Goal: Information Seeking & Learning: Learn about a topic

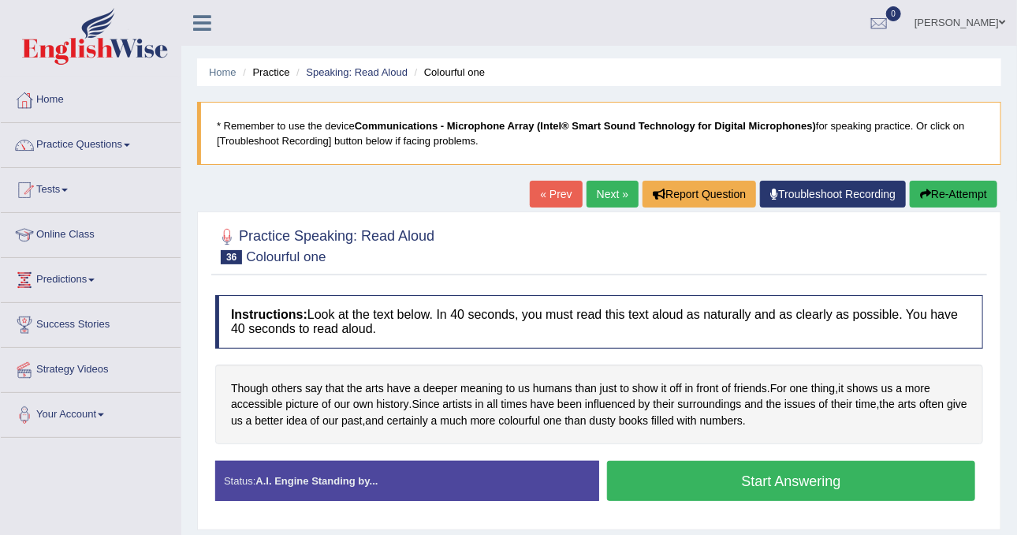
drag, startPoint x: 770, startPoint y: 1, endPoint x: 487, endPoint y: 218, distance: 356.0
click at [487, 218] on div "Practice Speaking: Read Aloud 36 Colourful one Instructions: Look at the text b…" at bounding box center [599, 370] width 804 height 319
click at [118, 155] on link "Practice Questions" at bounding box center [91, 142] width 180 height 39
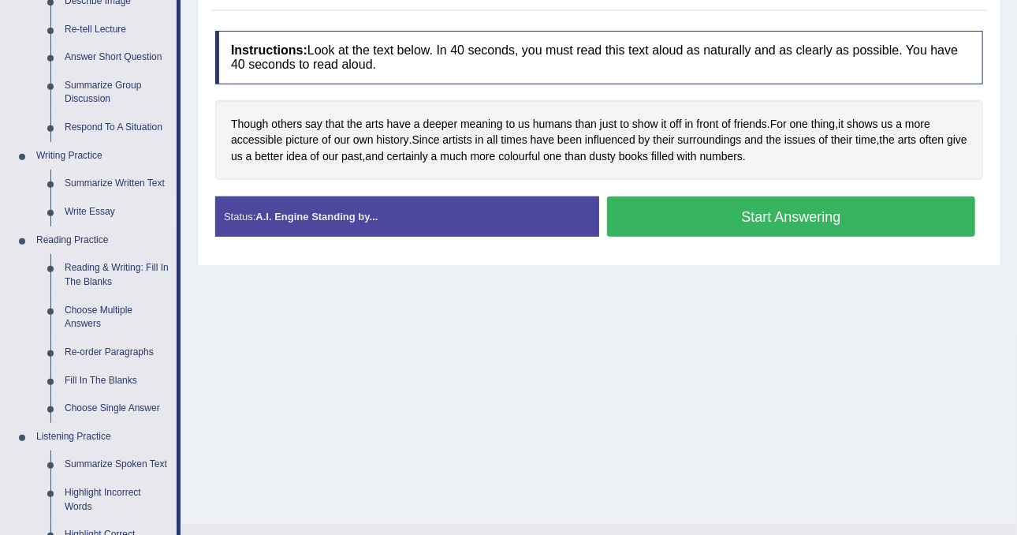
scroll to position [394, 0]
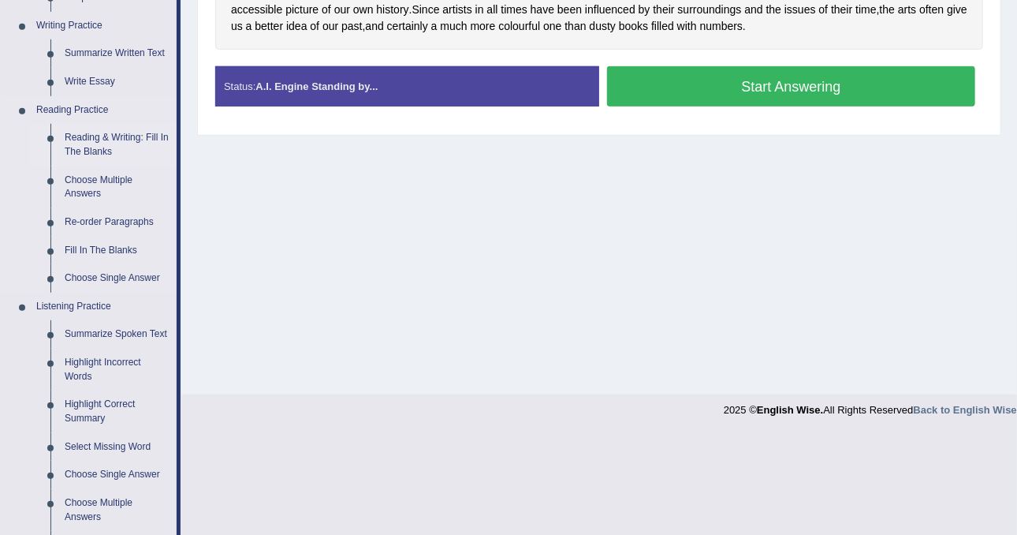
click at [99, 136] on link "Reading & Writing: Fill In The Blanks" at bounding box center [117, 145] width 119 height 42
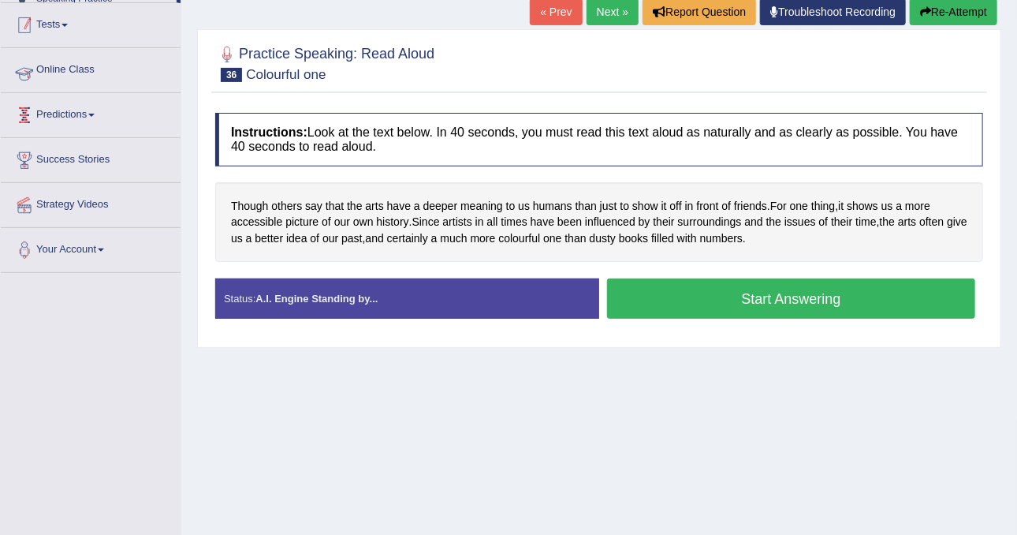
scroll to position [253, 0]
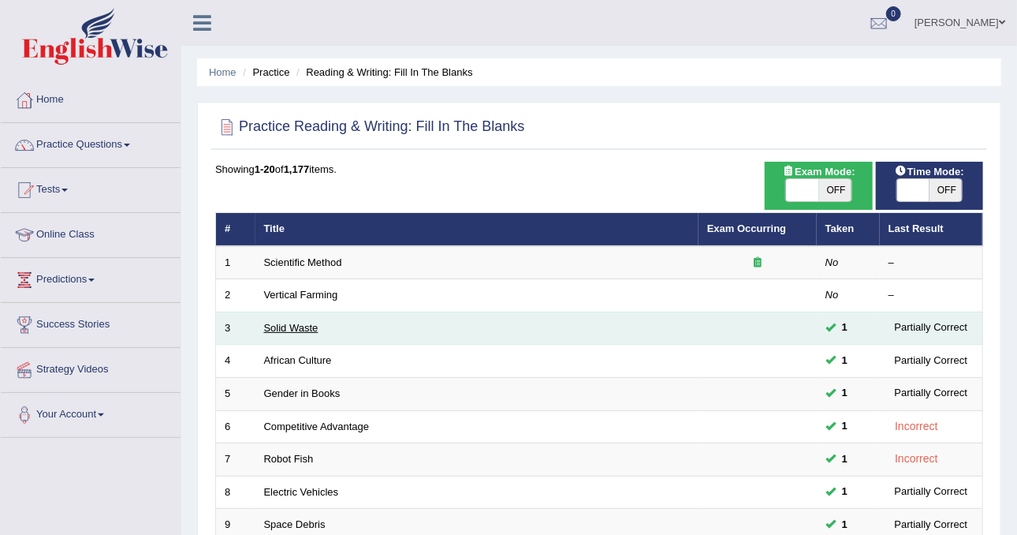
click at [294, 324] on link "Solid Waste" at bounding box center [291, 328] width 54 height 12
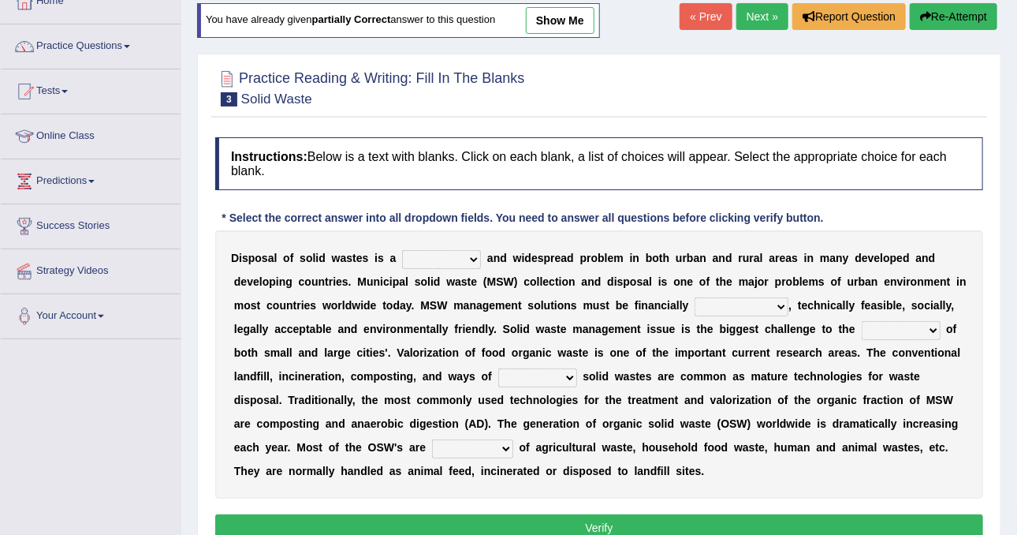
scroll to position [197, 0]
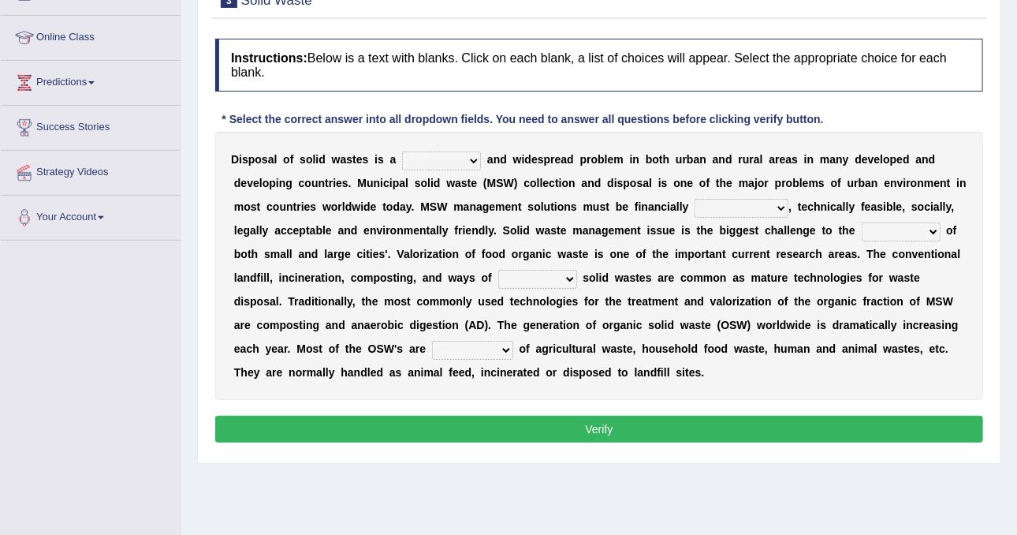
click at [452, 152] on select "slanting stinging stalling shafting" at bounding box center [441, 160] width 79 height 19
click at [454, 151] on select "slanting stinging stalling shafting" at bounding box center [441, 160] width 79 height 19
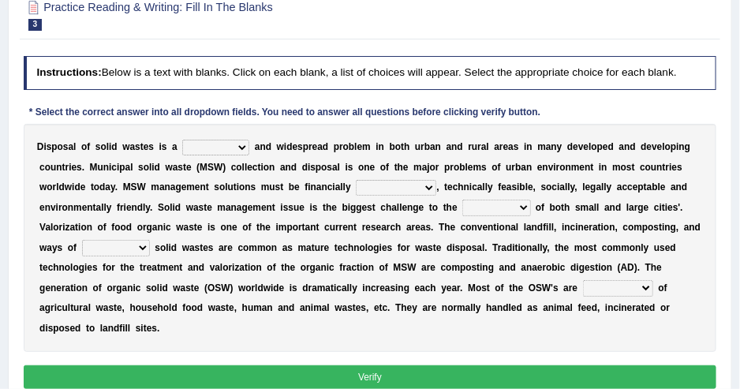
click at [224, 147] on select "slanting stinging stalling shafting" at bounding box center [215, 148] width 67 height 16
click at [223, 142] on select "slanting stinging stalling shafting" at bounding box center [215, 148] width 67 height 16
click at [356, 106] on div "* Select the correct answer into all dropdown fields. You need to answer all qu…" at bounding box center [285, 113] width 523 height 14
click at [356, 188] on select "unattainable sustainable objectionable treasonable" at bounding box center [396, 188] width 80 height 16
click at [356, 180] on select "unattainable sustainable objectionable treasonable" at bounding box center [396, 188] width 80 height 16
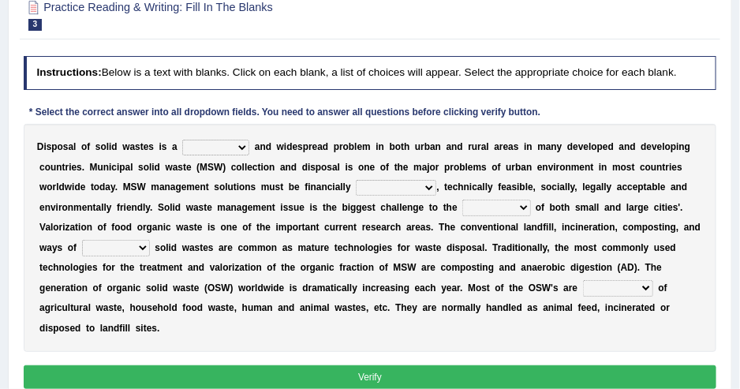
click at [453, 188] on b "c" at bounding box center [456, 186] width 6 height 11
click at [462, 204] on select "plants culture authorities history" at bounding box center [496, 208] width 68 height 16
click at [462, 212] on select "plants culture authorities history" at bounding box center [496, 208] width 68 height 16
click at [462, 207] on select "plants culture authorities history" at bounding box center [496, 208] width 68 height 16
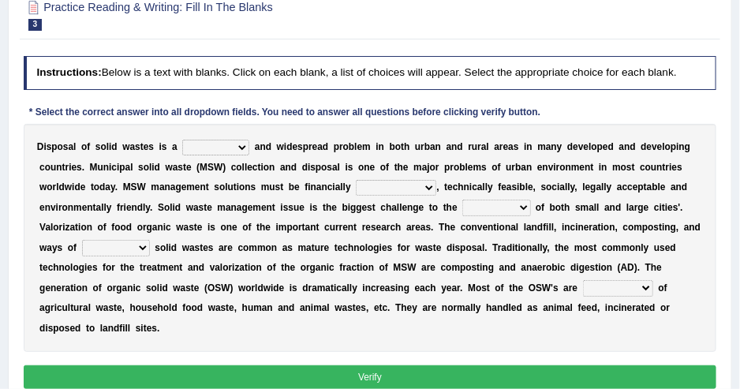
select select "authorities"
click at [462, 200] on select "plants culture authorities history" at bounding box center [496, 208] width 68 height 16
click at [357, 233] on div "D i s p o s a l o f s o l i d w a s t e s i s a slanting stinging stalling shaf…" at bounding box center [370, 238] width 693 height 228
click at [462, 213] on select "plants culture authorities history" at bounding box center [496, 208] width 68 height 16
click at [493, 188] on b at bounding box center [496, 186] width 6 height 11
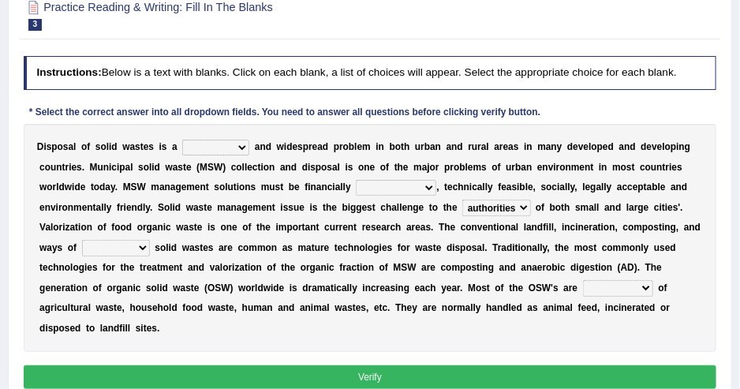
click at [150, 240] on select "reserving preserving deserving handling" at bounding box center [116, 248] width 68 height 16
select select "handling"
click at [150, 240] on select "reserving preserving deserving handling" at bounding box center [116, 248] width 68 height 16
click at [285, 282] on b "e" at bounding box center [282, 287] width 6 height 11
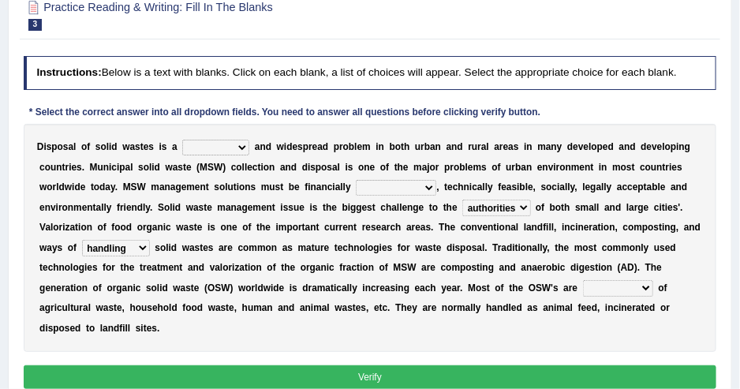
click at [583, 287] on select "composed disposed composing disposing" at bounding box center [618, 288] width 70 height 16
select select "composing"
click at [583, 280] on select "composed disposed composing disposing" at bounding box center [618, 288] width 70 height 16
click at [229, 147] on select "slanting stinging stalling shafting" at bounding box center [215, 148] width 67 height 16
click at [196, 150] on select "slanting stinging stalling shafting" at bounding box center [215, 148] width 67 height 16
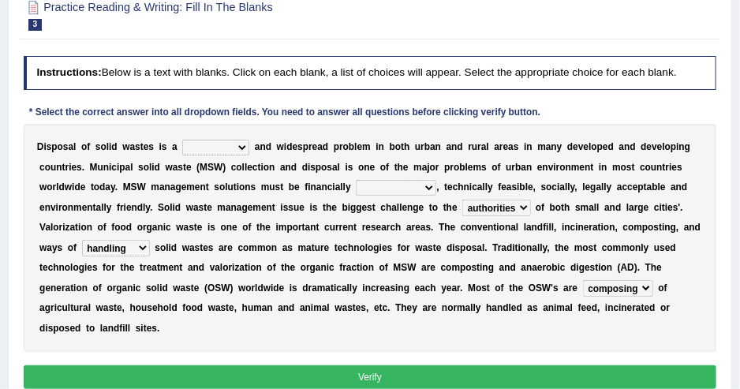
select select "stinging"
click at [182, 140] on select "slanting stinging stalling shafting" at bounding box center [215, 148] width 67 height 16
click at [356, 188] on select "unattainable sustainable objectionable treasonable" at bounding box center [396, 188] width 80 height 16
select select "sustainable"
click at [356, 180] on select "unattainable sustainable objectionable treasonable" at bounding box center [396, 188] width 80 height 16
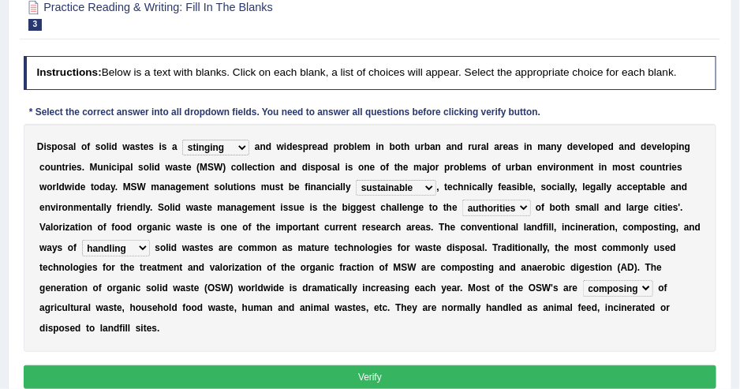
click at [393, 365] on button "Verify" at bounding box center [370, 376] width 693 height 23
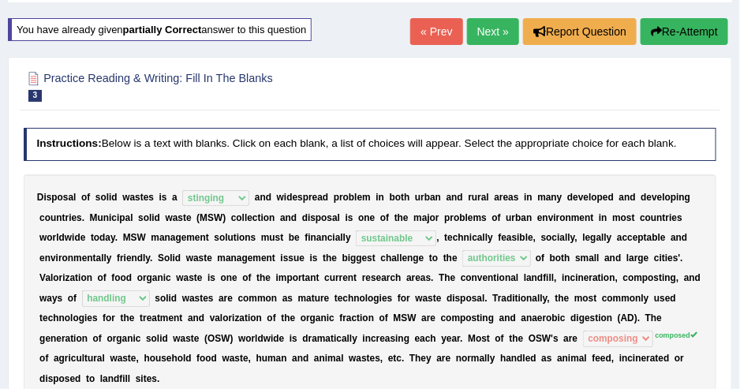
scroll to position [0, 0]
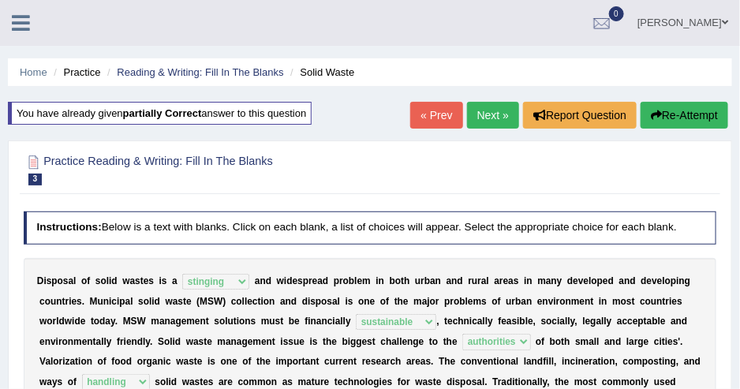
click at [467, 110] on link "Next »" at bounding box center [493, 115] width 52 height 27
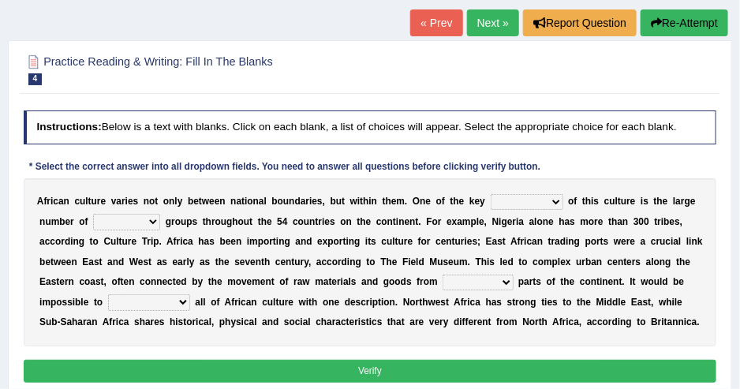
click at [508, 199] on select "conjectures features issues doubts" at bounding box center [527, 202] width 73 height 16
select select "features"
click at [491, 194] on select "conjectures features issues doubts" at bounding box center [527, 202] width 73 height 16
click at [97, 220] on select "ethic ethnic eugenic epic" at bounding box center [126, 222] width 67 height 16
select select "ethnic"
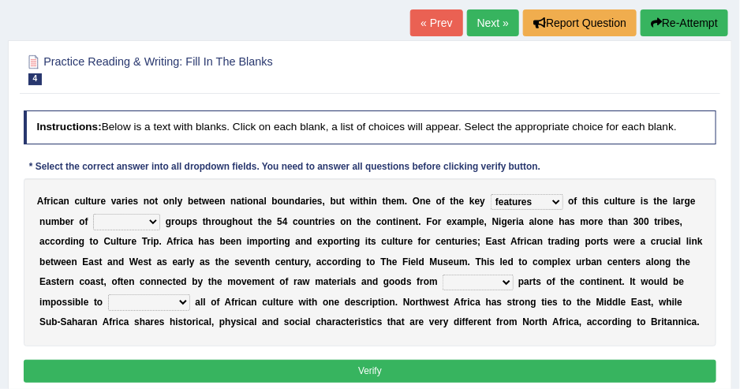
click at [93, 214] on select "ethic ethnic eugenic epic" at bounding box center [126, 222] width 67 height 16
click at [442, 276] on select "forelocked interlocked unlocked landlocked" at bounding box center [477, 282] width 70 height 16
select select "interlocked"
click at [442, 274] on select "forelocked interlocked unlocked landlocked" at bounding box center [477, 282] width 70 height 16
click at [190, 294] on select "characterize conceptualize symbolize synthesize" at bounding box center [149, 302] width 82 height 16
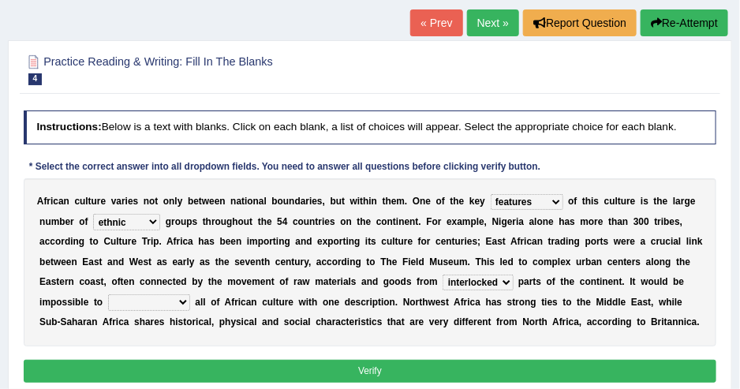
click at [190, 294] on select "characterize conceptualize symbolize synthesize" at bounding box center [149, 302] width 82 height 16
select select "synthesize"
click at [190, 294] on select "characterize conceptualize symbolize synthesize" at bounding box center [149, 302] width 82 height 16
click at [584, 319] on div "A f r i c a n c u l t u r e v a r i e s n o t o n l y b e t w e e n n a t i o n…" at bounding box center [370, 262] width 693 height 168
click at [442, 361] on button "Verify" at bounding box center [370, 371] width 693 height 23
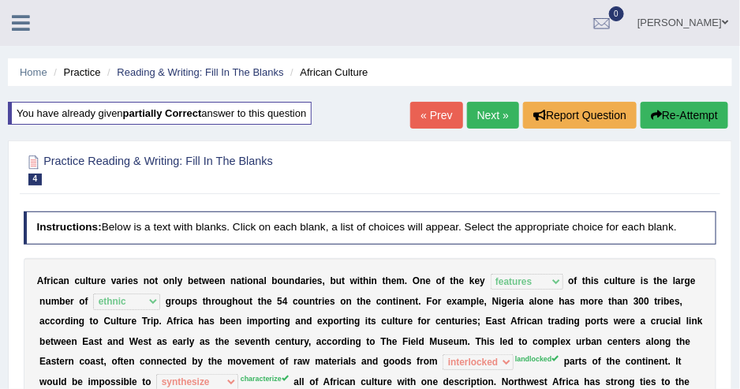
click at [470, 117] on link "Next »" at bounding box center [493, 115] width 52 height 27
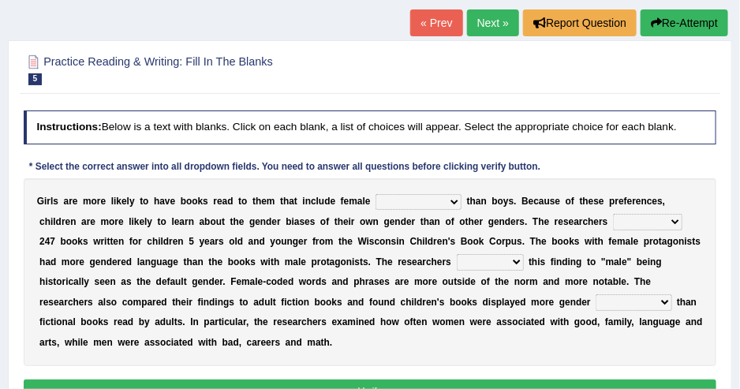
click at [406, 206] on select "protagonists cosmogonists agonists expressionists" at bounding box center [418, 202] width 86 height 16
click at [386, 204] on select "protagonists cosmogonists agonists expressionists" at bounding box center [418, 202] width 86 height 16
click at [419, 200] on select "protagonists cosmogonists agonists expressionists" at bounding box center [418, 202] width 86 height 16
click at [613, 215] on select "hydrolyzed paralyzed catalyzed analyzed" at bounding box center [647, 222] width 69 height 16
select select "analyzed"
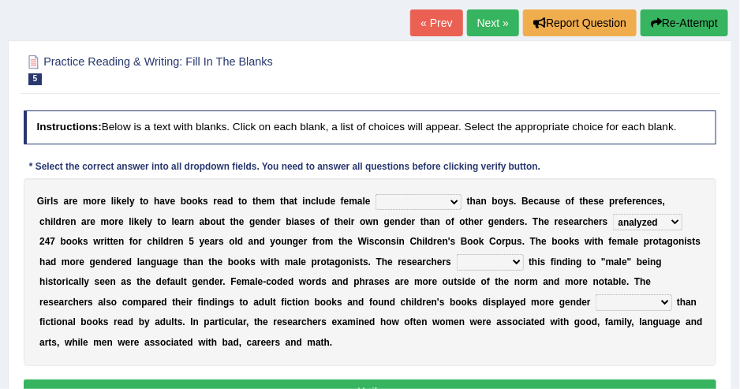
click at [613, 214] on select "hydrolyzed paralyzed catalyzed analyzed" at bounding box center [647, 222] width 69 height 16
click at [457, 255] on select "contribute tribute distribute attribute" at bounding box center [490, 262] width 67 height 16
click at [457, 256] on select "contribute tribute distribute attribute" at bounding box center [490, 262] width 67 height 16
click at [607, 279] on b "a" at bounding box center [610, 281] width 6 height 11
click at [595, 304] on select "stereotypes teletypes prototypes electrotypes" at bounding box center [633, 302] width 76 height 16
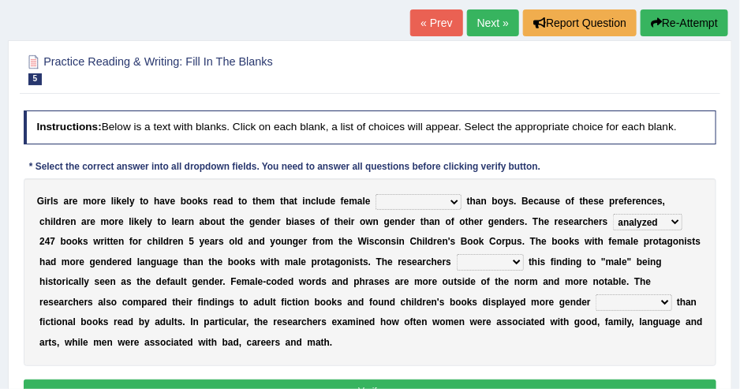
select select "prototypes"
click at [595, 294] on select "stereotypes teletypes prototypes electrotypes" at bounding box center [633, 302] width 76 height 16
click at [457, 265] on select "contribute tribute distribute attribute" at bounding box center [490, 262] width 67 height 16
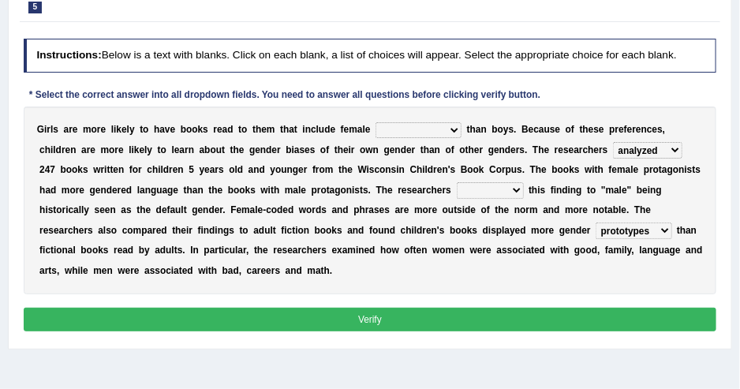
click at [457, 192] on select "contribute tribute distribute attribute" at bounding box center [490, 190] width 67 height 16
click at [454, 147] on b at bounding box center [457, 149] width 6 height 11
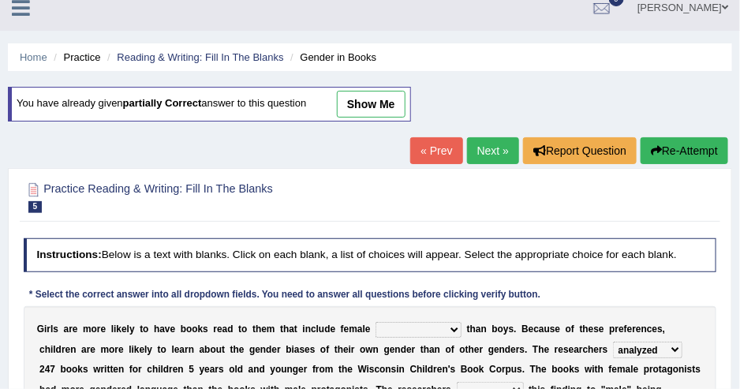
scroll to position [0, 0]
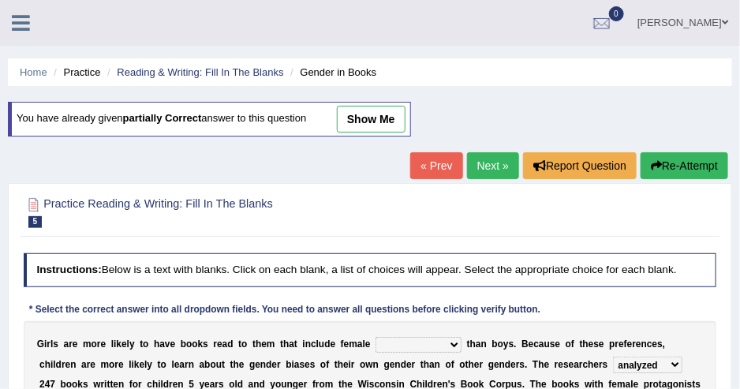
click at [24, 28] on icon at bounding box center [21, 23] width 18 height 21
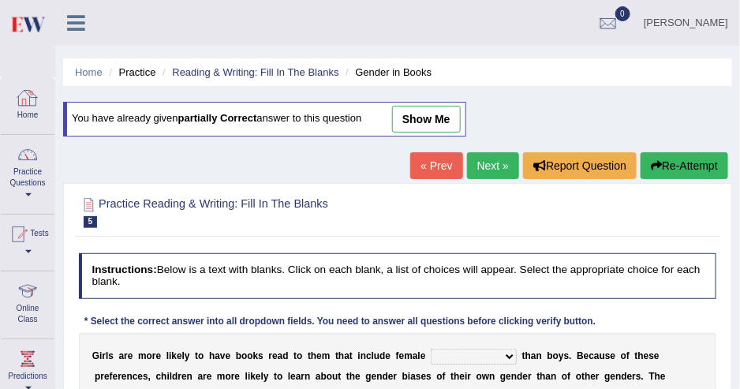
click at [45, 110] on link "Home" at bounding box center [28, 103] width 54 height 51
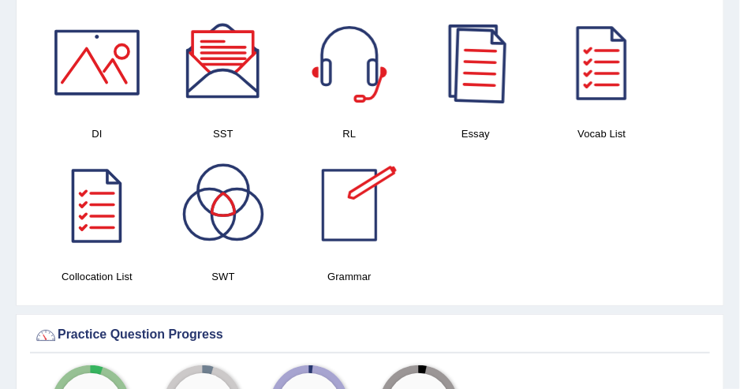
scroll to position [1473, 0]
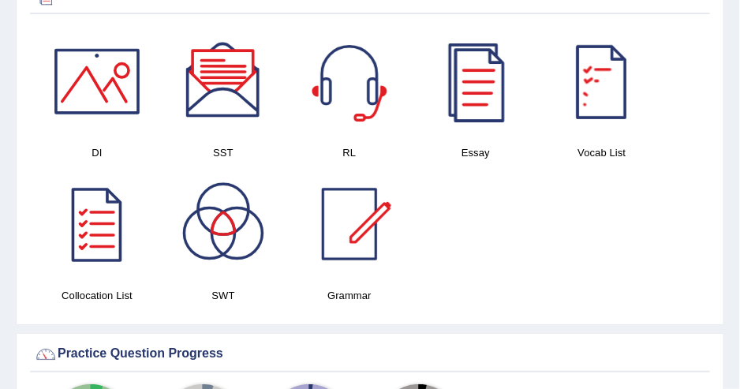
click at [599, 84] on div at bounding box center [602, 81] width 110 height 110
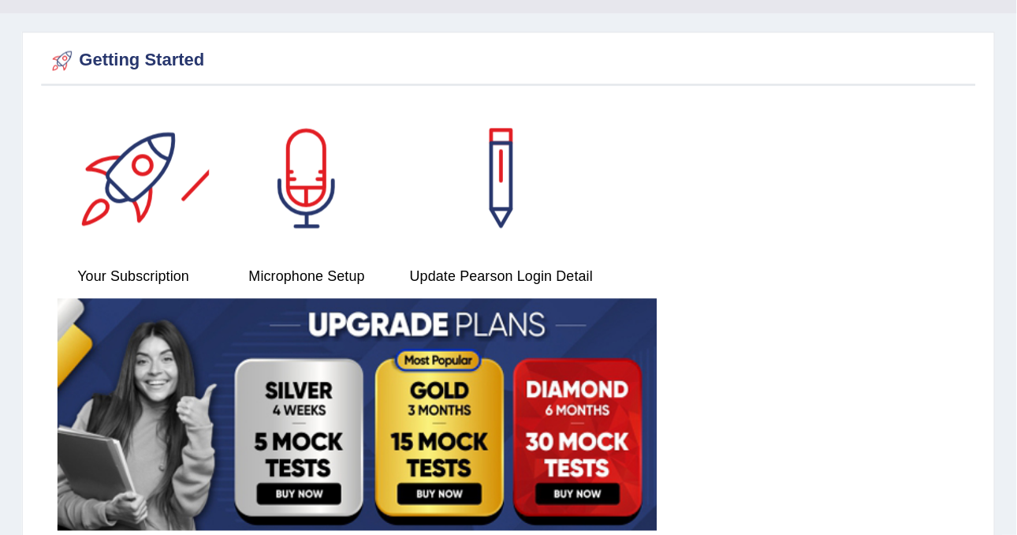
scroll to position [0, 0]
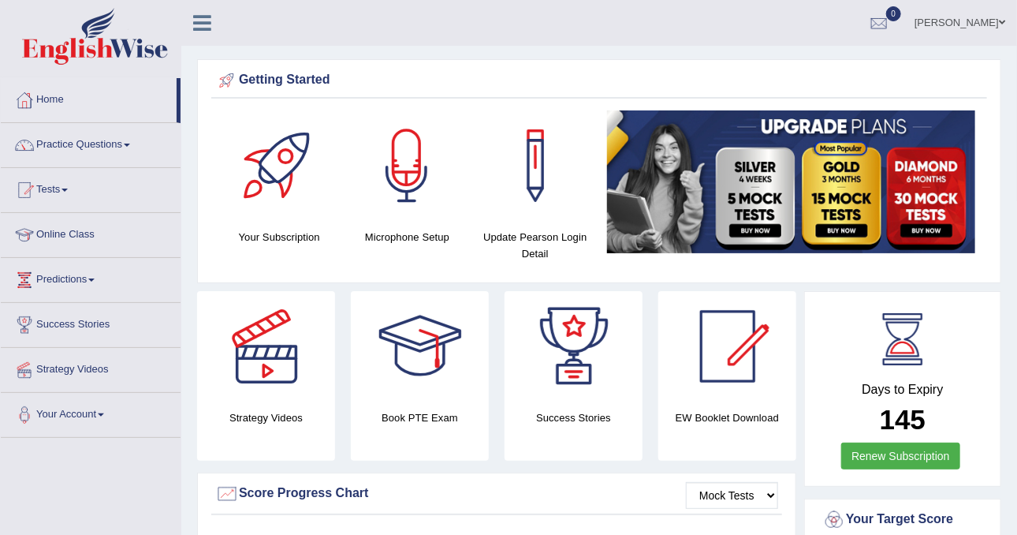
drag, startPoint x: 703, startPoint y: 1, endPoint x: 105, endPoint y: 142, distance: 615.0
click at [105, 142] on link "Practice Questions" at bounding box center [91, 142] width 180 height 39
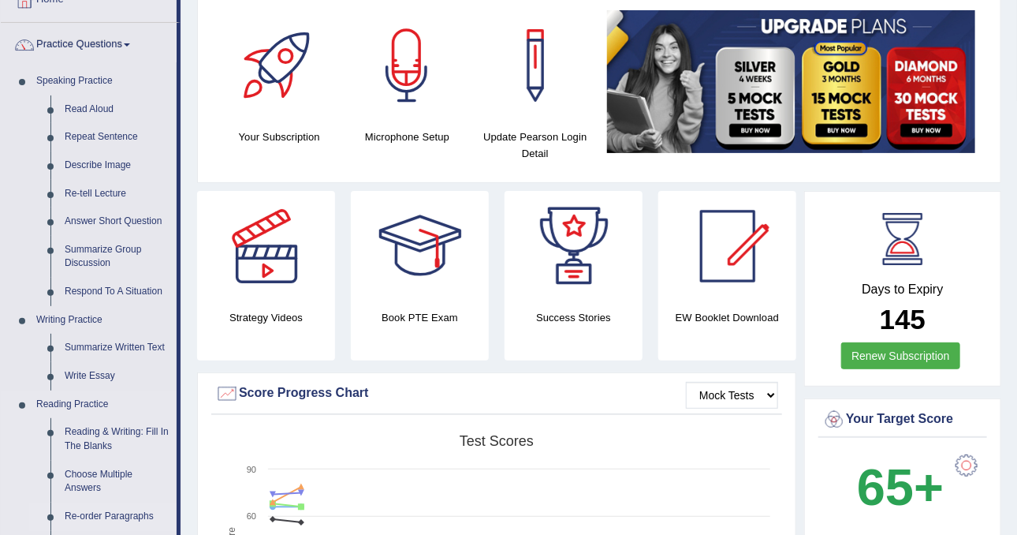
scroll to position [197, 0]
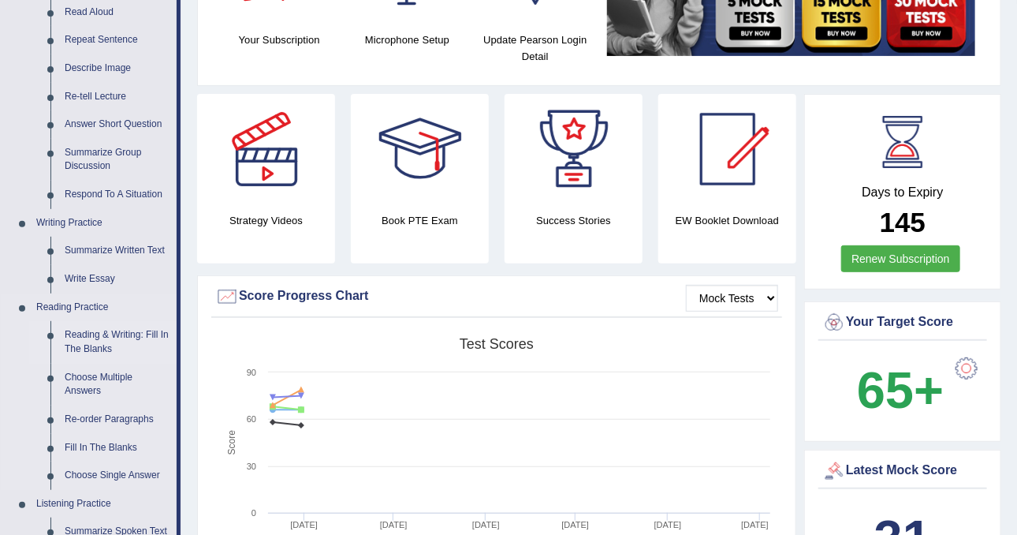
click at [99, 323] on link "Reading & Writing: Fill In The Blanks" at bounding box center [117, 342] width 119 height 42
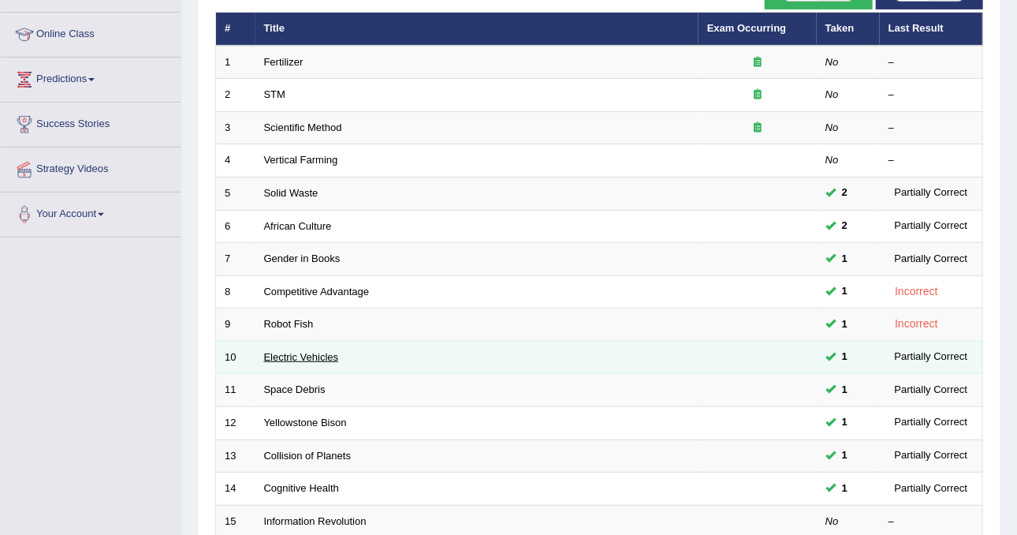
scroll to position [197, 0]
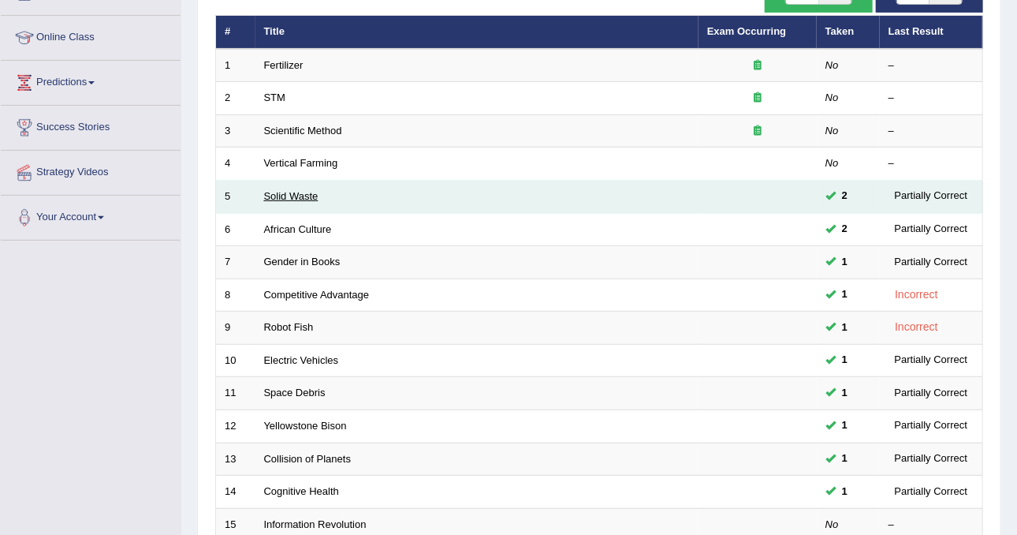
click at [300, 195] on link "Solid Waste" at bounding box center [291, 196] width 54 height 12
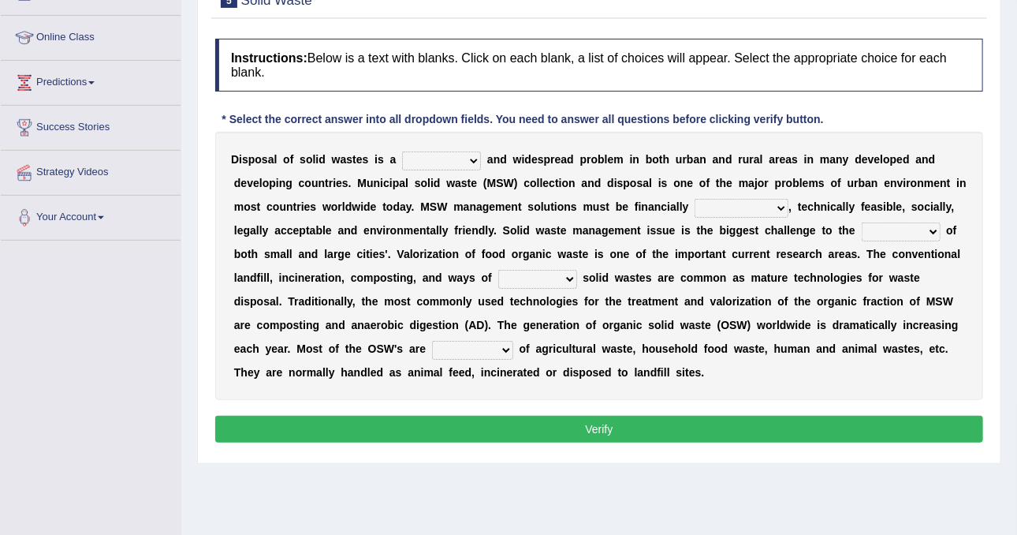
click at [422, 159] on select "slanting stinging stalling shafting" at bounding box center [441, 160] width 79 height 19
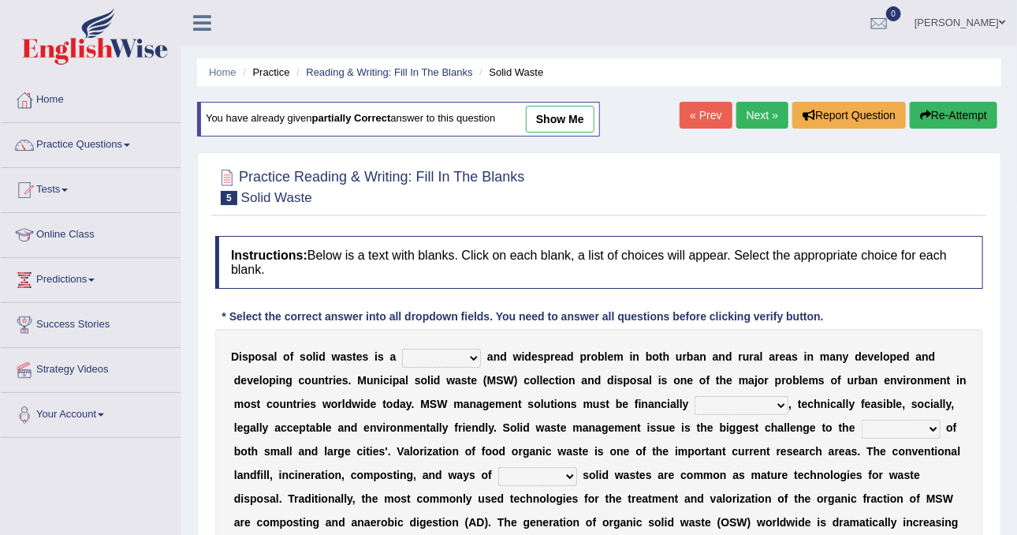
click at [745, 118] on link "Next »" at bounding box center [763, 115] width 52 height 27
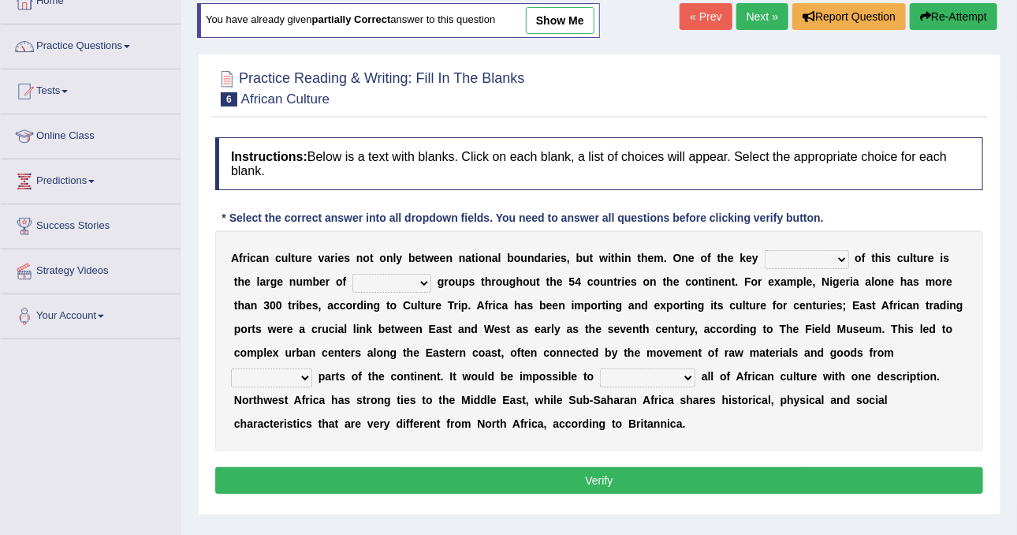
click at [759, 17] on link "Next »" at bounding box center [763, 16] width 52 height 27
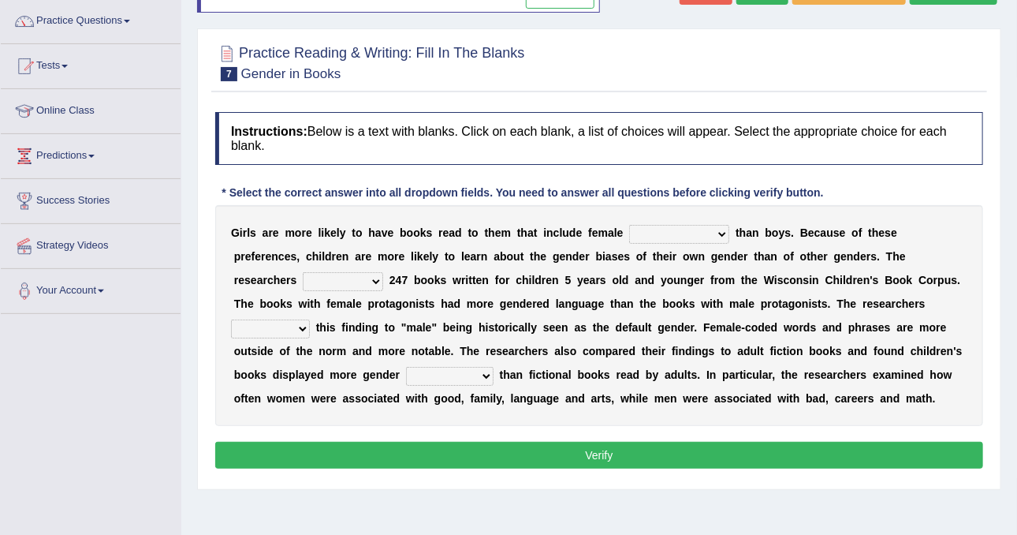
scroll to position [99, 0]
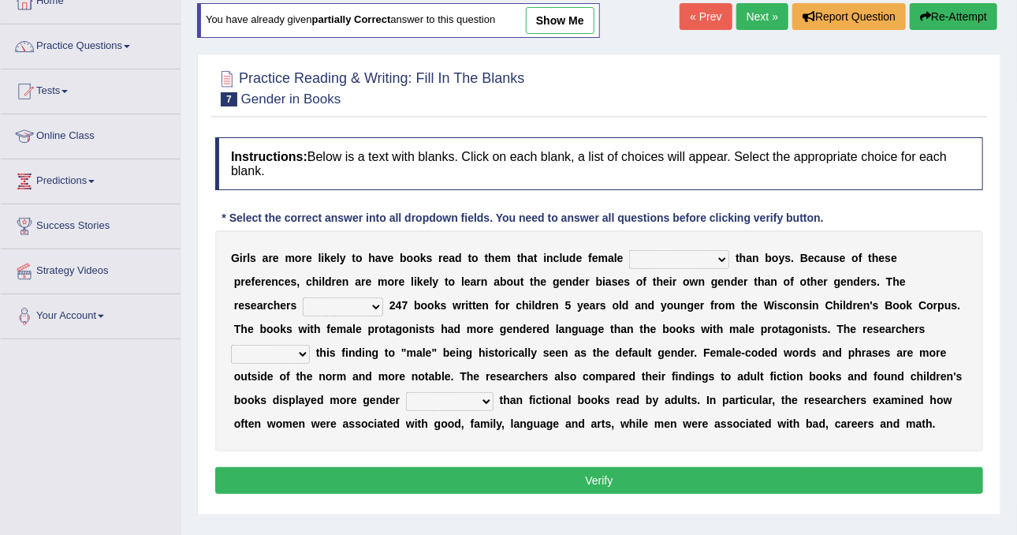
click at [690, 250] on select "protagonists cosmogonists agonists expressionists" at bounding box center [679, 259] width 100 height 19
click at [700, 211] on div "* Select the correct answer into all dropdown fields. You need to answer all qu…" at bounding box center [522, 218] width 615 height 17
click at [654, 252] on select "protagonists cosmogonists agonists expressionists" at bounding box center [679, 259] width 100 height 19
select select "protagonists"
click at [629, 250] on select "protagonists cosmogonists agonists expressionists" at bounding box center [679, 259] width 100 height 19
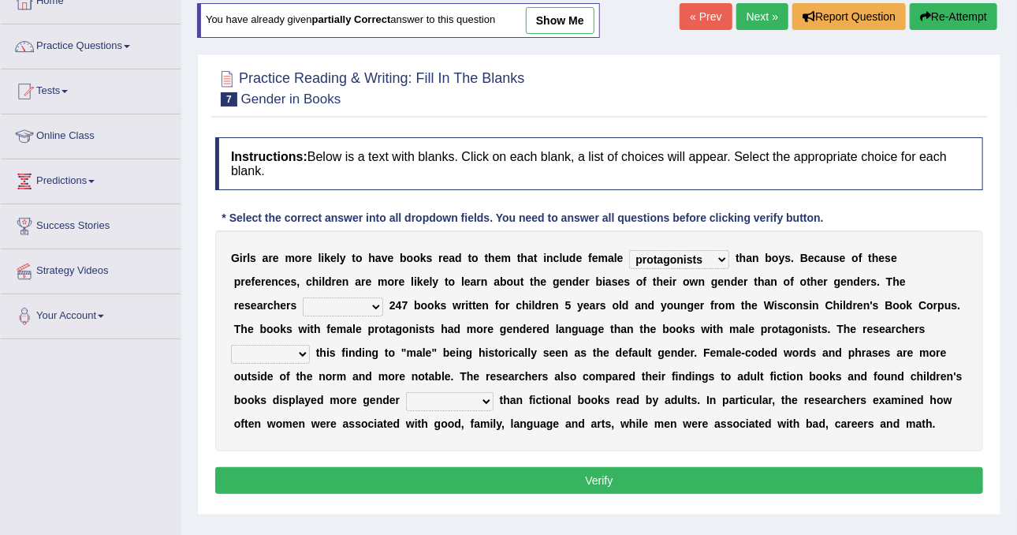
click at [383, 297] on select "hydrolyzed paralyzed catalyzed analyzed" at bounding box center [343, 306] width 80 height 19
select select "analyzed"
click at [383, 297] on select "hydrolyzed paralyzed catalyzed analyzed" at bounding box center [343, 306] width 80 height 19
click at [722, 315] on div "G i r l s a r e m o r e l i k e l y t o h a v e b o o k s r e a d t o t h e m t…" at bounding box center [599, 340] width 768 height 221
click at [310, 345] on select "contribute tribute distribute attribute" at bounding box center [270, 354] width 79 height 19
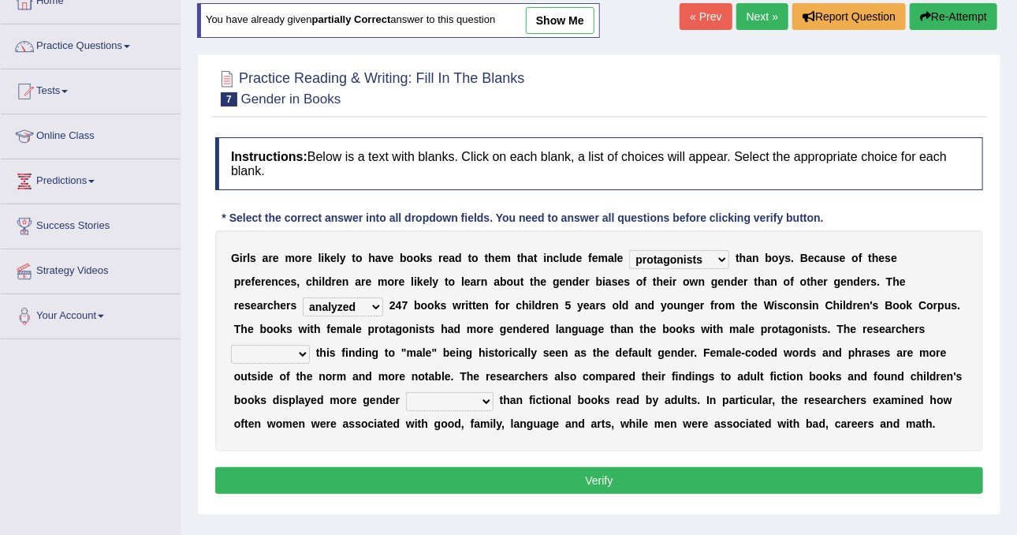
select select "tribute"
click at [310, 345] on select "contribute tribute distribute attribute" at bounding box center [270, 354] width 79 height 19
click at [494, 392] on select "stereotypes teletypes prototypes electrotypes" at bounding box center [450, 401] width 88 height 19
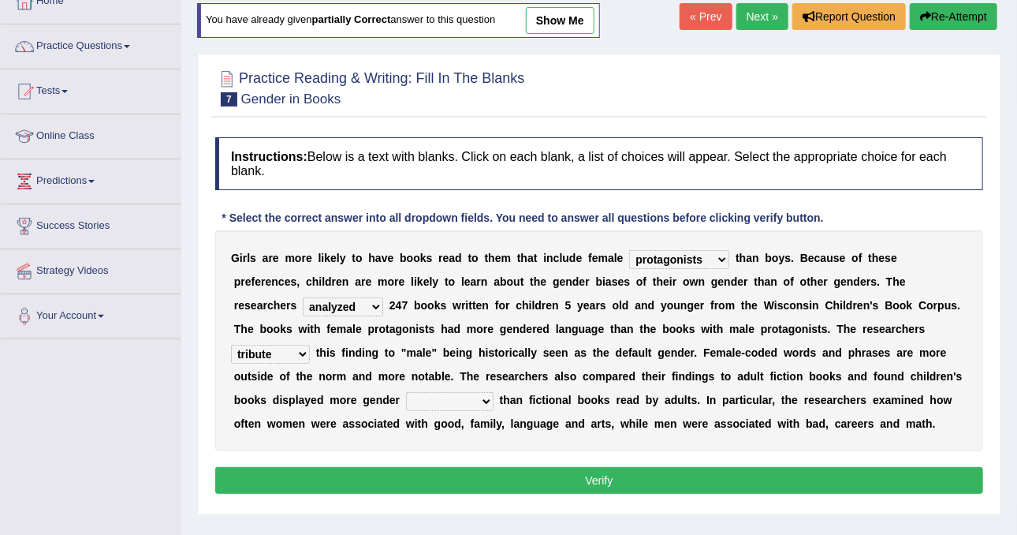
select select "stereotypes"
click at [494, 392] on select "stereotypes teletypes prototypes electrotypes" at bounding box center [450, 401] width 88 height 19
click at [808, 478] on button "Verify" at bounding box center [599, 480] width 768 height 27
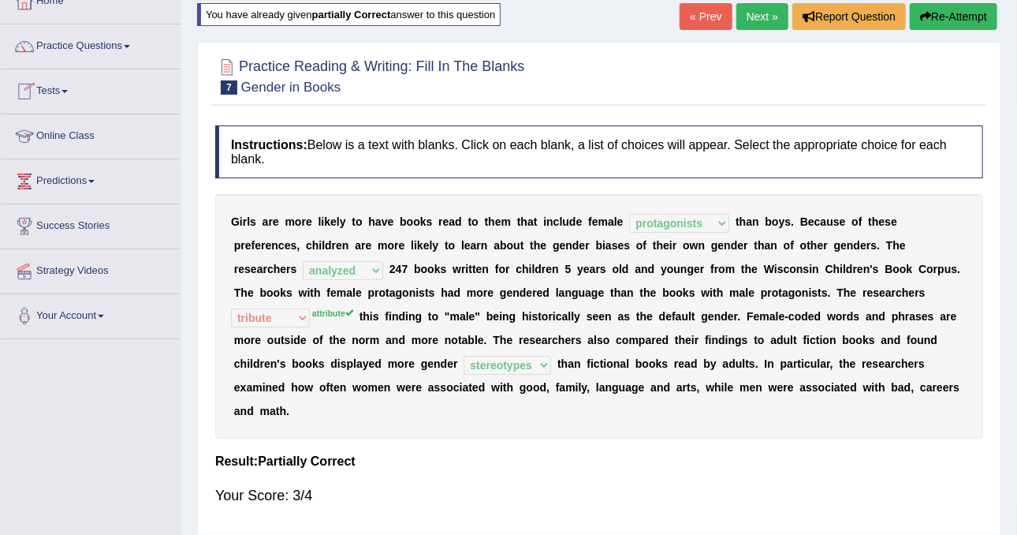
click at [841, 418] on div "Instructions: Below is a text with blanks. Click on each blank, a list of choic…" at bounding box center [599, 322] width 776 height 409
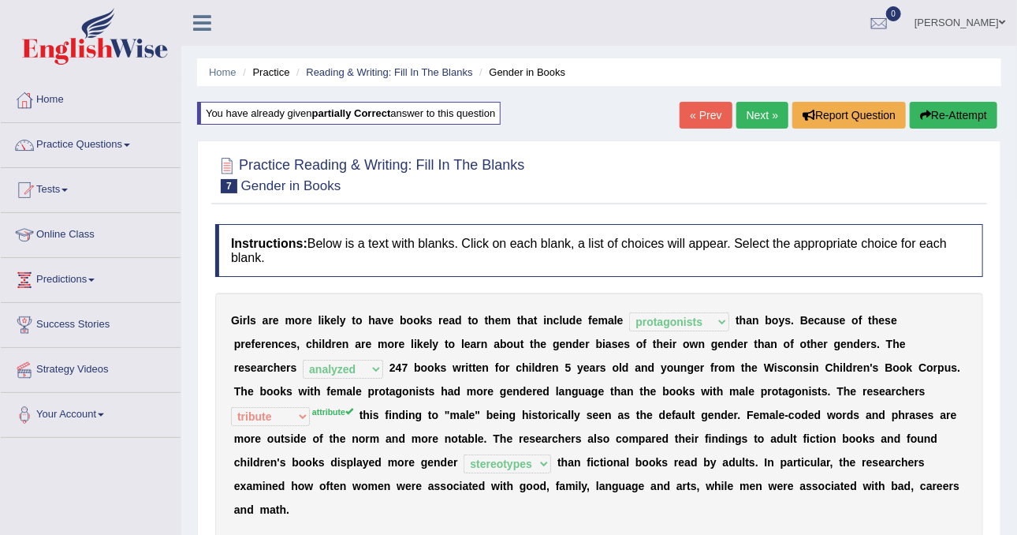
click at [763, 121] on link "Next »" at bounding box center [763, 115] width 52 height 27
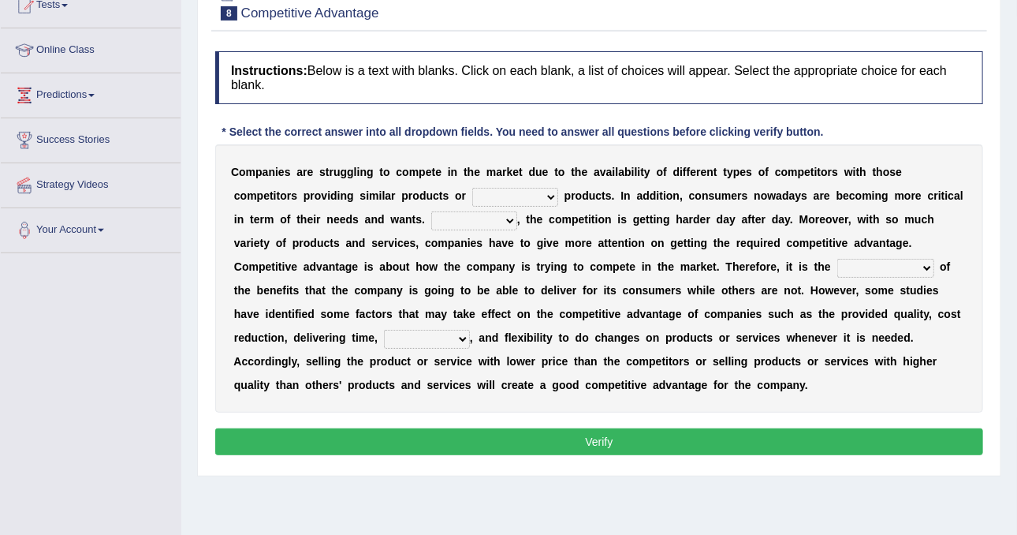
scroll to position [197, 0]
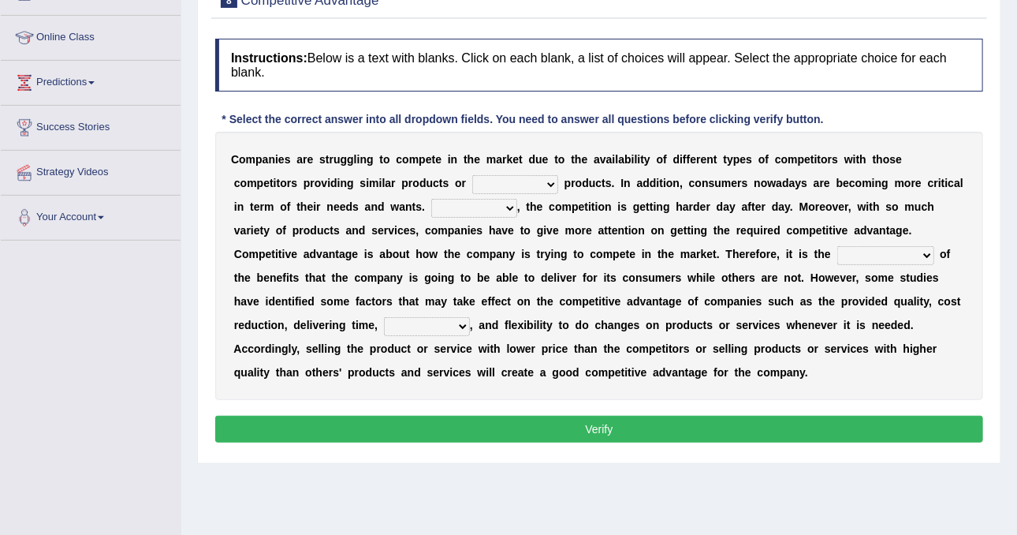
click at [472, 184] on select "constitution restitution substitution institution" at bounding box center [515, 184] width 86 height 19
select select "substitution"
click at [472, 175] on select "constitution restitution substitution institution" at bounding box center [515, 184] width 86 height 19
click at [368, 194] on div "C o m p a n i e s a r e s t r u g g l i n g t o c o m p e t e i n t h e m a r k…" at bounding box center [599, 266] width 768 height 268
click at [431, 200] on select "However Instead Additionally Therefore" at bounding box center [474, 208] width 86 height 19
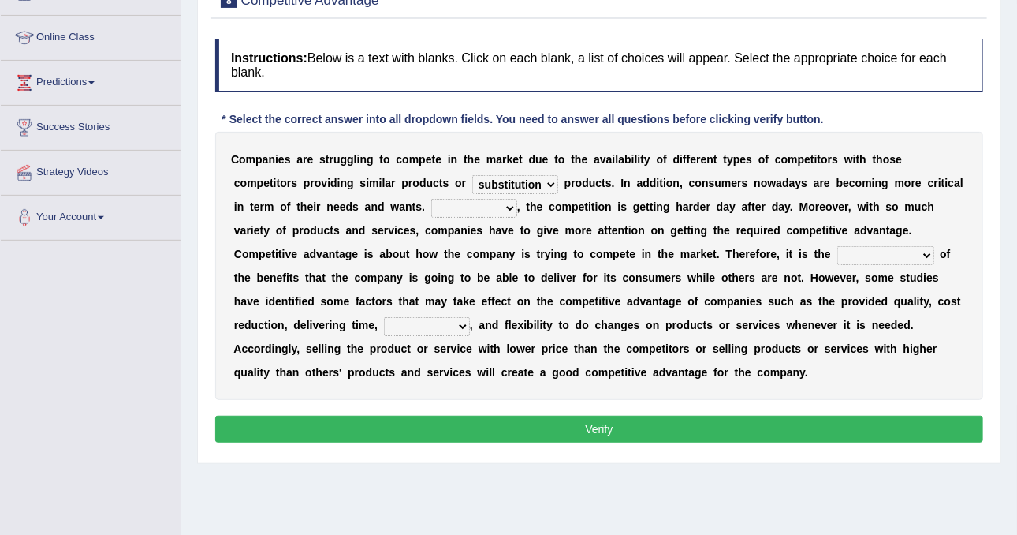
click at [431, 203] on select "However Instead Additionally Therefore" at bounding box center [474, 208] width 86 height 19
select select "However"
click at [431, 199] on select "However Instead Additionally Therefore" at bounding box center [474, 208] width 86 height 19
click at [838, 256] on select "dissemination ordination determination incarnation" at bounding box center [886, 255] width 97 height 19
select select "determination"
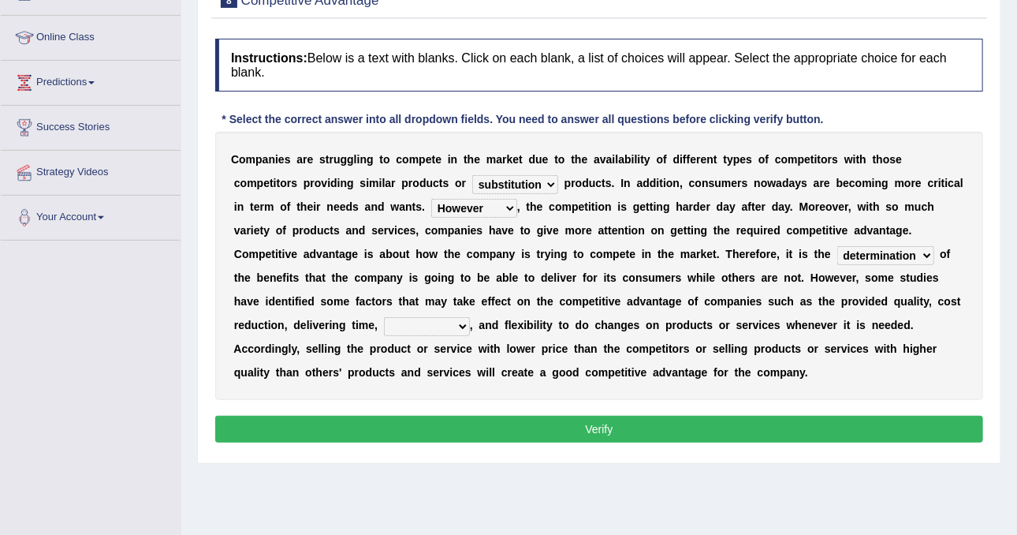
click at [838, 246] on select "dissemination ordination determination incarnation" at bounding box center [886, 255] width 97 height 19
click at [767, 289] on div "C o m p a n i e s a r e s t r u g g l i n g t o c o m p e t e i n t h e m a r k…" at bounding box center [599, 266] width 768 height 268
click at [470, 317] on select "captivation aggregation deprivation innovation" at bounding box center [427, 326] width 86 height 19
select select "innovation"
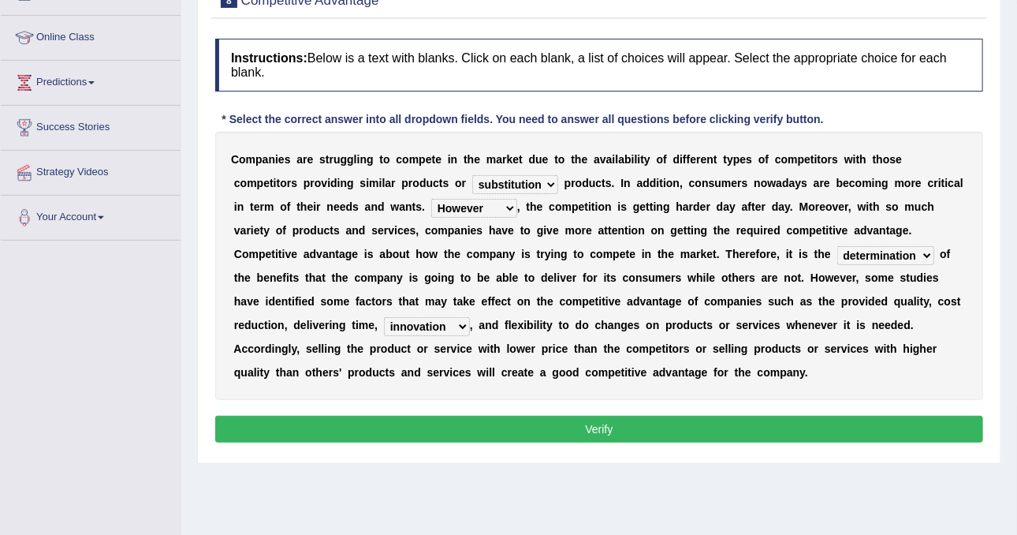
click at [470, 317] on select "captivation aggregation deprivation innovation" at bounding box center [427, 326] width 86 height 19
click at [606, 417] on button "Verify" at bounding box center [599, 429] width 768 height 27
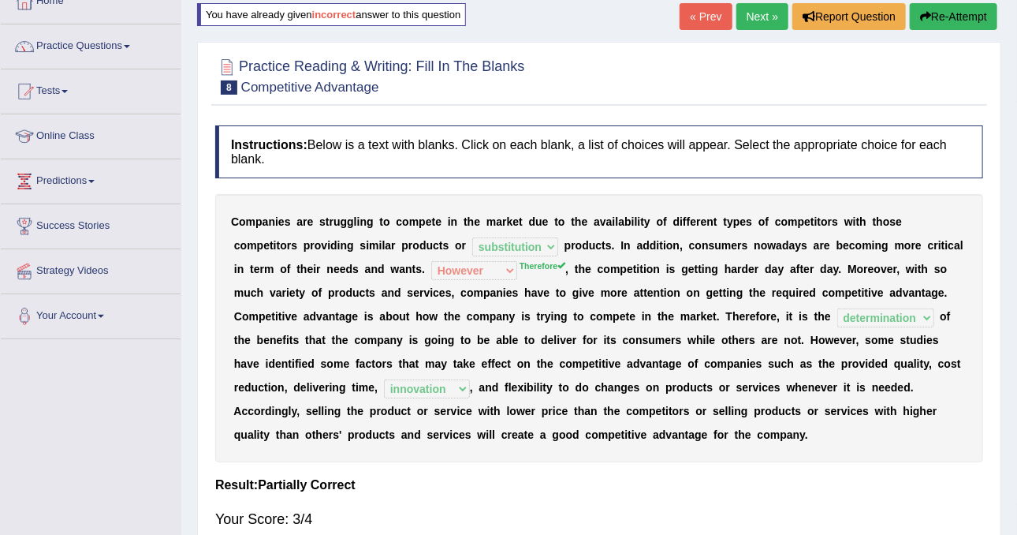
scroll to position [0, 0]
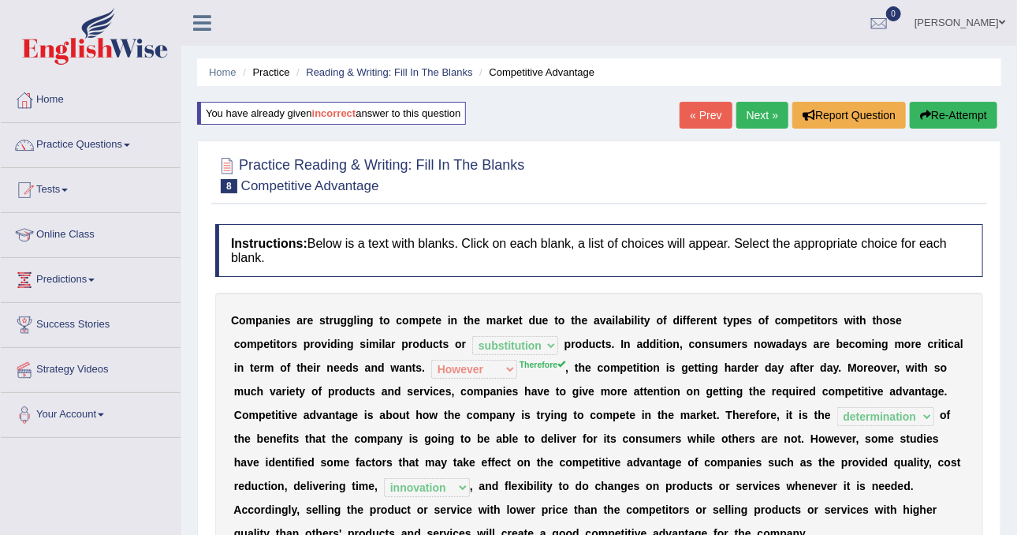
click at [763, 110] on link "Next »" at bounding box center [763, 115] width 52 height 27
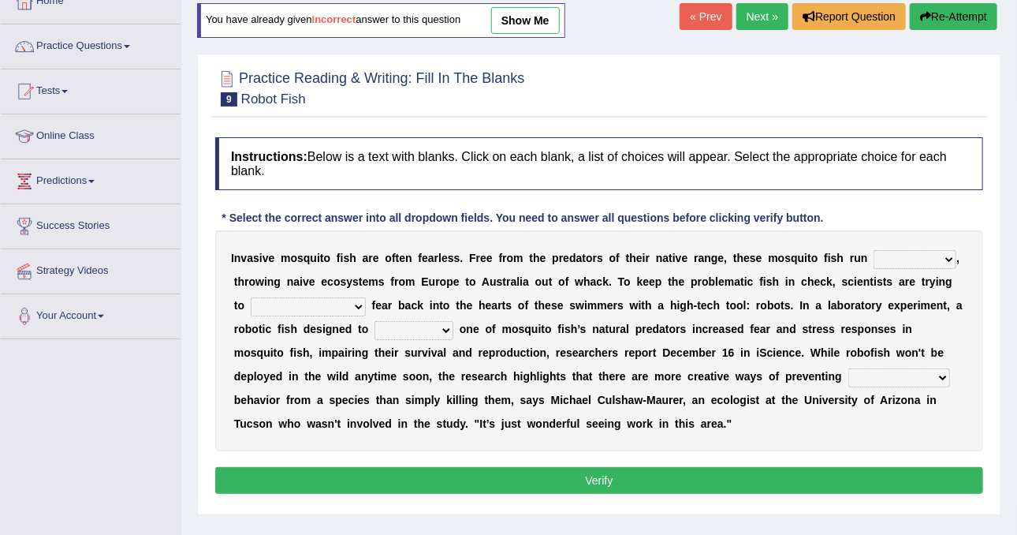
click at [874, 259] on select "occupant flippant rampant concordant" at bounding box center [915, 259] width 83 height 19
click at [874, 253] on select "occupant flippant rampant concordant" at bounding box center [915, 259] width 83 height 19
click at [888, 255] on select "occupant flippant rampant concordant" at bounding box center [915, 259] width 83 height 19
click at [894, 221] on div "Instructions: Below is a text with blanks. Click on each blank, a list of choic…" at bounding box center [599, 317] width 776 height 377
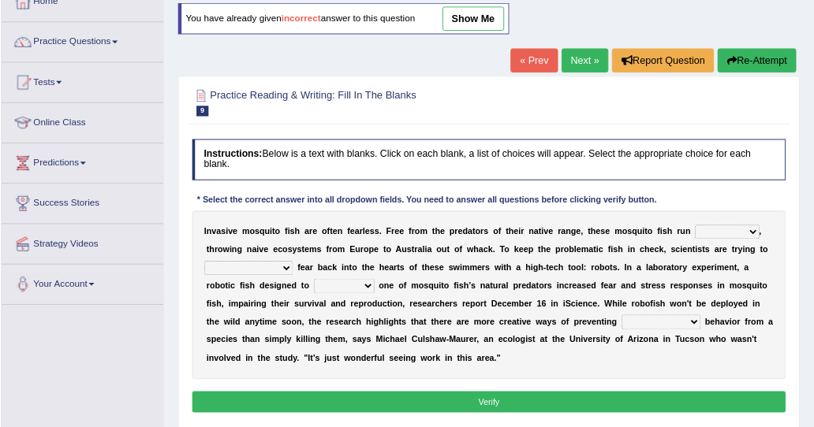
scroll to position [99, 0]
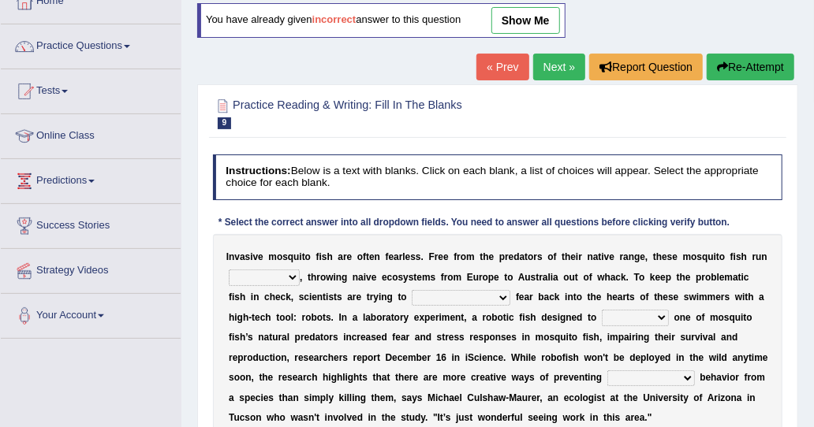
drag, startPoint x: 981, startPoint y: 0, endPoint x: 391, endPoint y: 144, distance: 607.3
click at [386, 125] on h2 "Practice Reading & Writing: Fill In The Blanks 9 Robot Fish" at bounding box center [389, 112] width 353 height 33
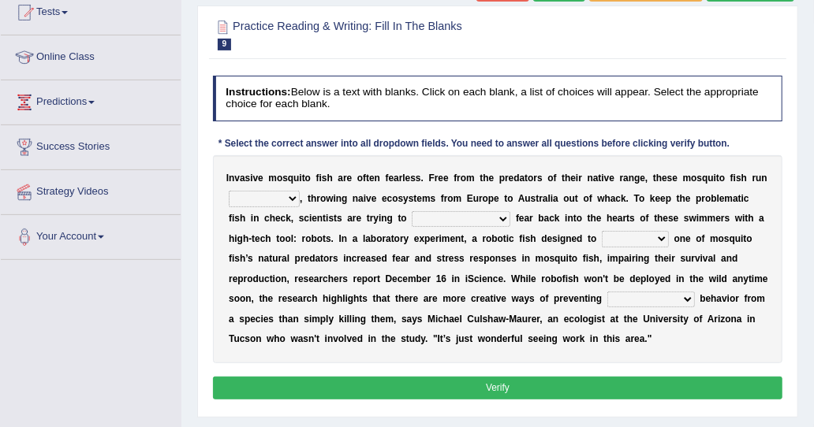
click at [272, 182] on div "I n v a s i v e m o s q u i t o f i s h a r e o f t e n f e a r l e s s . F r e…" at bounding box center [498, 259] width 570 height 208
click at [273, 198] on select "occupant flippant rampant concordant" at bounding box center [264, 199] width 71 height 16
select select "flippant"
click at [229, 191] on select "occupant flippant rampant concordant" at bounding box center [264, 199] width 71 height 16
click at [413, 226] on div "I n v a s i v e m o s q u i t o f i s h a r e o f t e n f e a r l e s s . F r e…" at bounding box center [498, 259] width 570 height 208
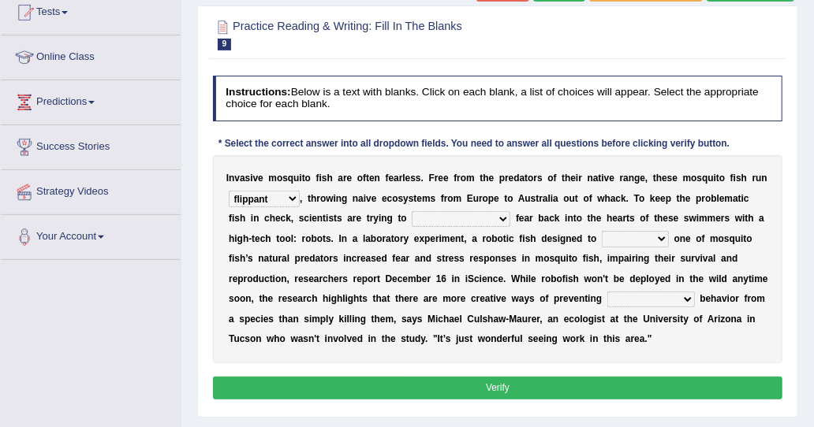
click at [414, 226] on div "I n v a s i v e m o s q u i t o f i s h a r e o f t e n f e a r l e s s . F r e…" at bounding box center [498, 259] width 570 height 208
drag, startPoint x: 416, startPoint y: 217, endPoint x: 482, endPoint y: 159, distance: 87.8
click at [416, 217] on select "accept spike strike drake" at bounding box center [461, 219] width 99 height 16
click at [412, 214] on select "accept spike strike drake" at bounding box center [461, 219] width 99 height 16
drag, startPoint x: 366, startPoint y: 221, endPoint x: 375, endPoint y: 220, distance: 9.5
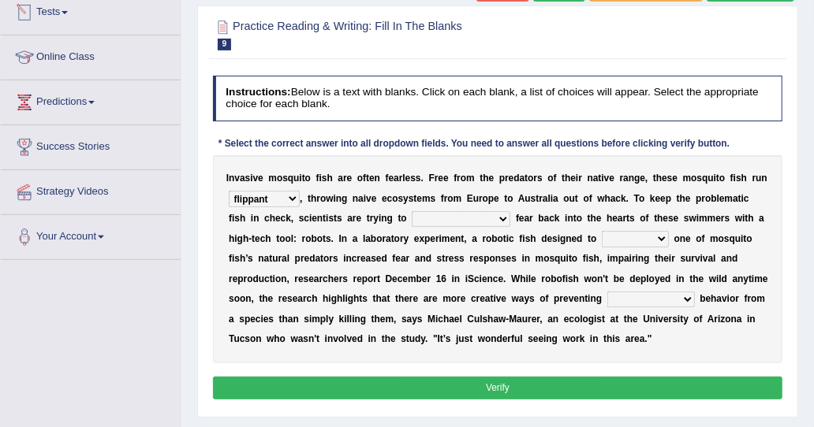
click at [412, 221] on select "accept spike strike drake" at bounding box center [461, 219] width 99 height 16
click at [412, 215] on select "accept spike strike drake" at bounding box center [461, 219] width 99 height 16
click at [412, 218] on select "accept spike strike drake" at bounding box center [461, 219] width 99 height 16
select select "spike"
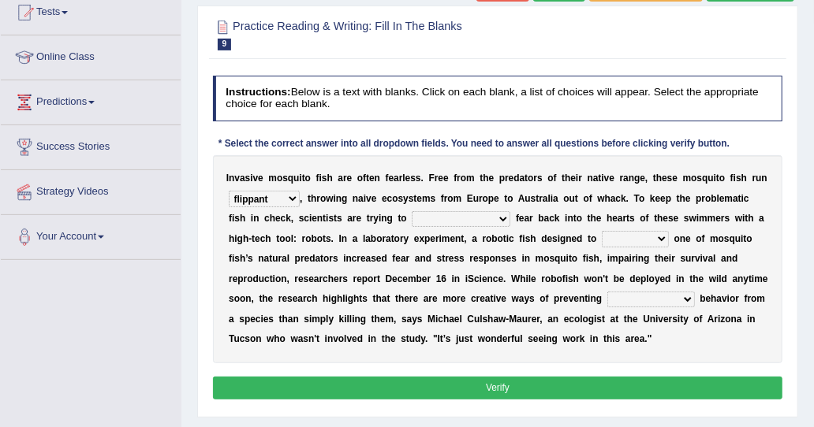
click at [412, 211] on select "accept spike strike drake" at bounding box center [461, 219] width 99 height 16
click at [602, 232] on select "bequest mimic battle conquest" at bounding box center [635, 239] width 67 height 16
select select "mimic"
click at [602, 231] on select "bequest mimic battle conquest" at bounding box center [635, 239] width 67 height 16
click at [451, 288] on div "I n v a s i v e m o s q u i t o f i s h a r e o f t e n f e a r l e s s . F r e…" at bounding box center [498, 259] width 570 height 208
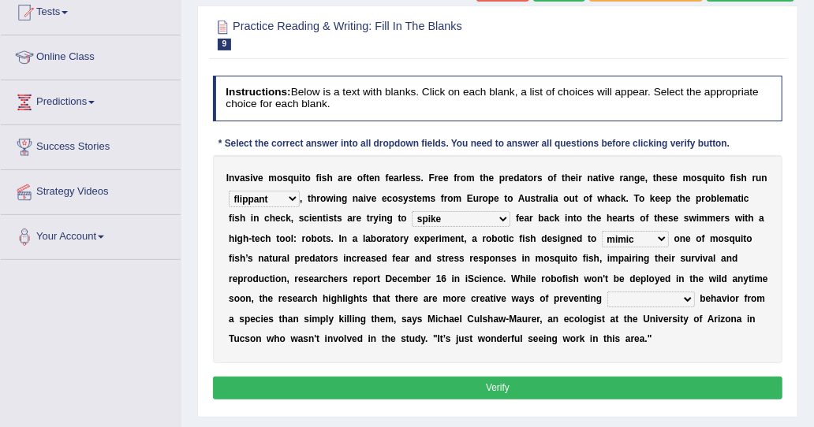
click at [607, 295] on select "unprivileged unprecedented uncharted unwanted" at bounding box center [651, 300] width 88 height 16
select select "unwanted"
click at [607, 292] on select "unprivileged unprecedented uncharted unwanted" at bounding box center [651, 300] width 88 height 16
click at [431, 388] on button "Verify" at bounding box center [498, 388] width 570 height 23
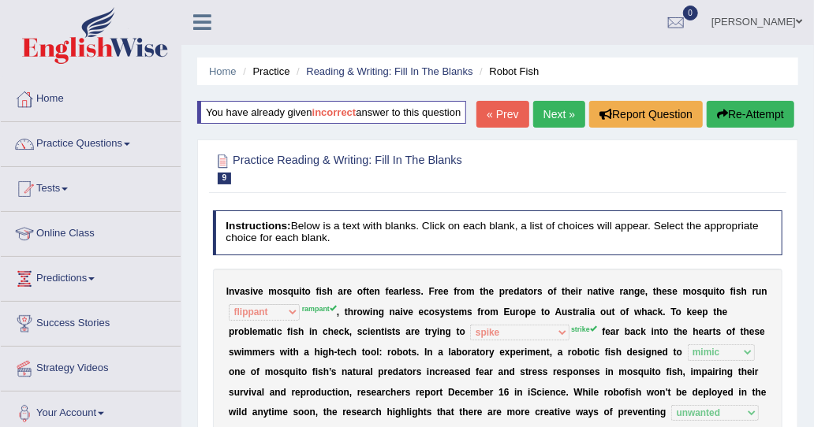
scroll to position [0, 0]
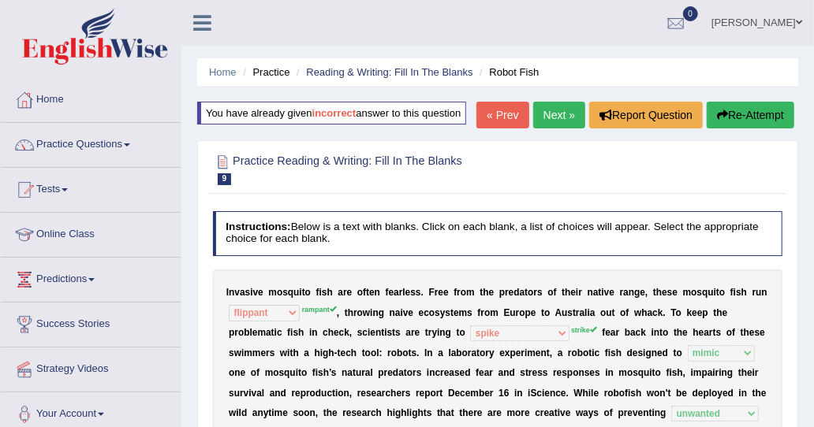
click at [558, 115] on link "Next »" at bounding box center [559, 115] width 52 height 27
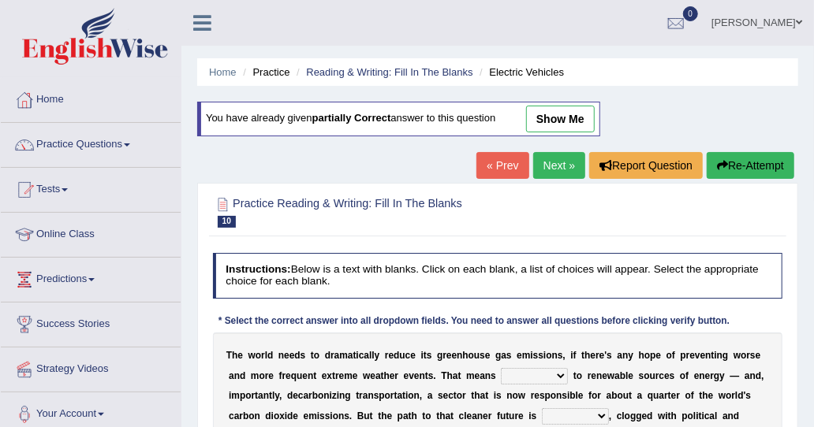
click at [517, 165] on link "« Prev" at bounding box center [502, 165] width 52 height 27
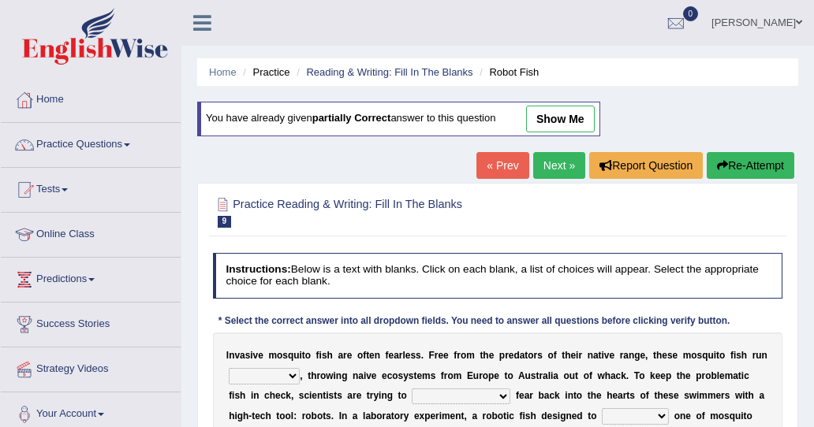
scroll to position [158, 0]
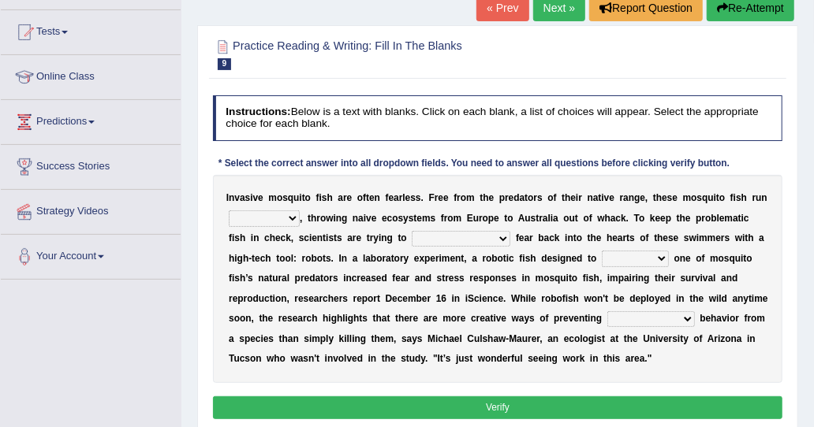
drag, startPoint x: 0, startPoint y: 0, endPoint x: 427, endPoint y: 241, distance: 489.8
click at [427, 241] on select "accept spike strike [PERSON_NAME]" at bounding box center [461, 239] width 99 height 16
click at [546, 15] on link "Next »" at bounding box center [559, 7] width 52 height 27
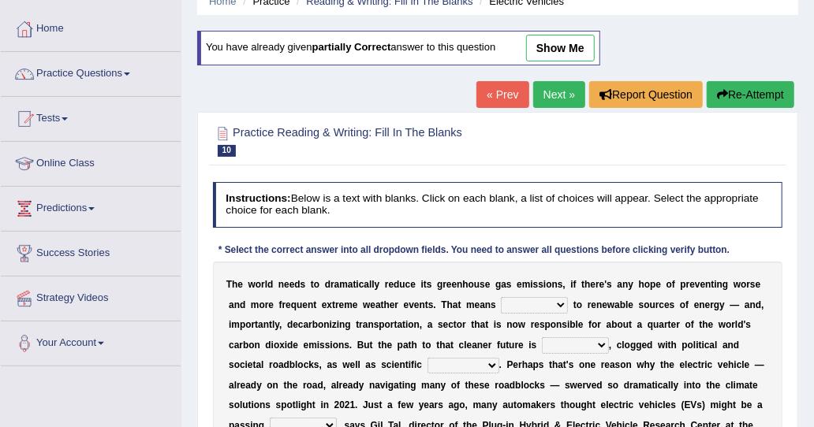
scroll to position [79, 0]
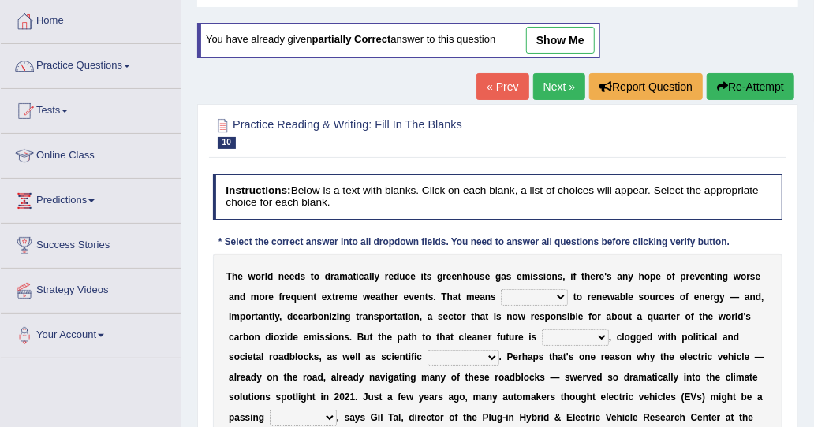
click at [517, 88] on link "« Prev" at bounding box center [502, 86] width 52 height 27
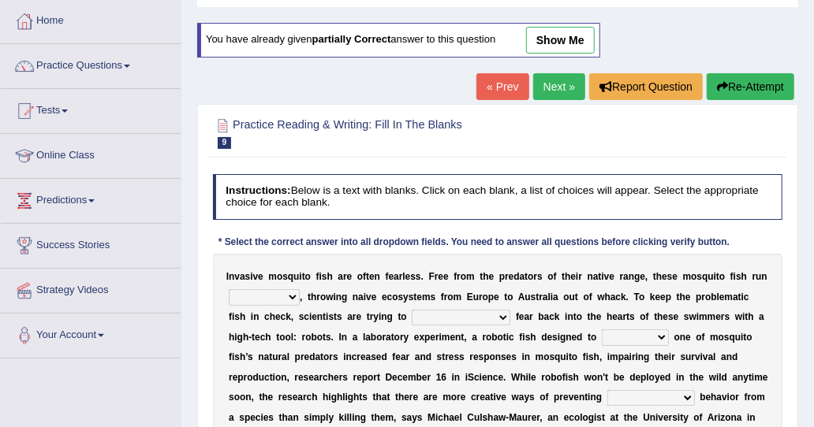
click at [546, 83] on link "Next »" at bounding box center [559, 86] width 52 height 27
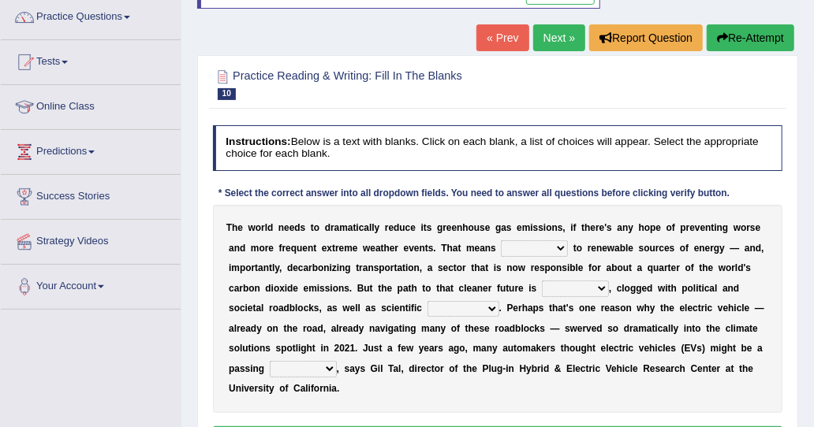
scroll to position [158, 0]
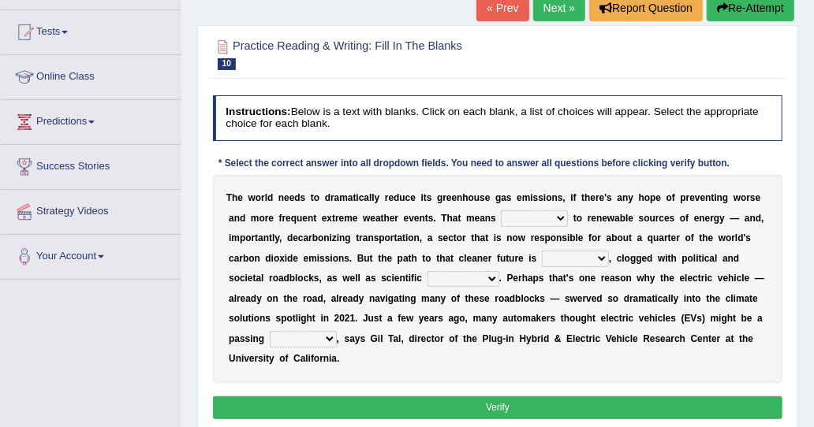
click at [527, 218] on select "grafting drafting crafting shifting" at bounding box center [534, 219] width 67 height 16
click at [520, 216] on select "grafting drafting crafting shifting" at bounding box center [534, 219] width 67 height 16
click at [501, 216] on select "grafting drafting crafting shifting" at bounding box center [534, 219] width 67 height 16
select select "shifting"
click at [501, 211] on select "grafting drafting crafting shifting" at bounding box center [534, 219] width 67 height 16
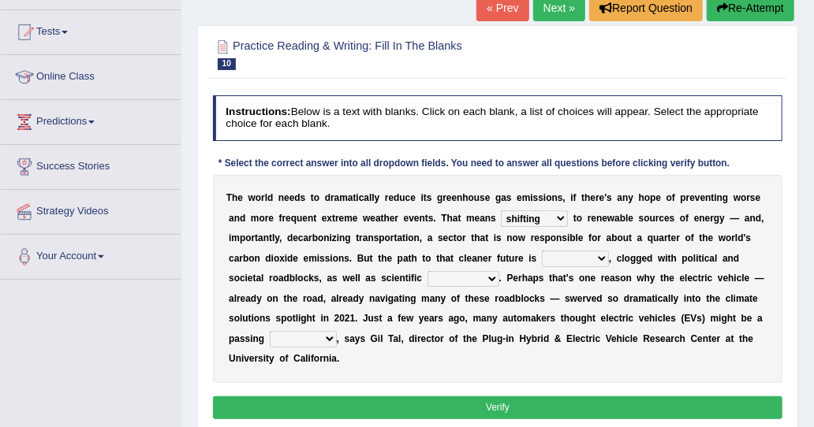
click at [542, 254] on select "daunting daunted daunt dauntless" at bounding box center [575, 259] width 67 height 16
select select "daunting"
click at [542, 251] on select "daunting daunted daunt dauntless" at bounding box center [575, 259] width 67 height 16
click at [427, 285] on select "spectacles obstacles tentacles receptacles" at bounding box center [463, 279] width 72 height 16
click at [427, 278] on select "spectacles obstacles tentacles receptacles" at bounding box center [463, 279] width 72 height 16
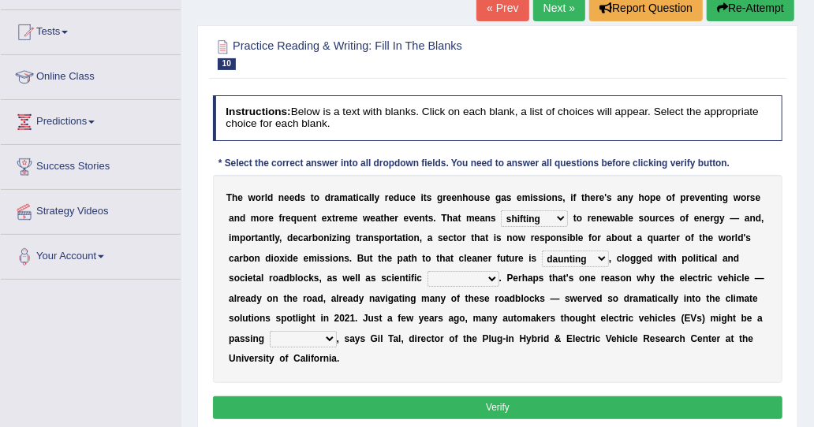
select select "obstacles"
click at [427, 271] on select "spectacles obstacles tentacles receptacles" at bounding box center [463, 279] width 72 height 16
click at [337, 331] on select "fad gad tad lad" at bounding box center [303, 339] width 67 height 16
select select "fad"
click at [337, 331] on select "fad gad tad lad" at bounding box center [303, 339] width 67 height 16
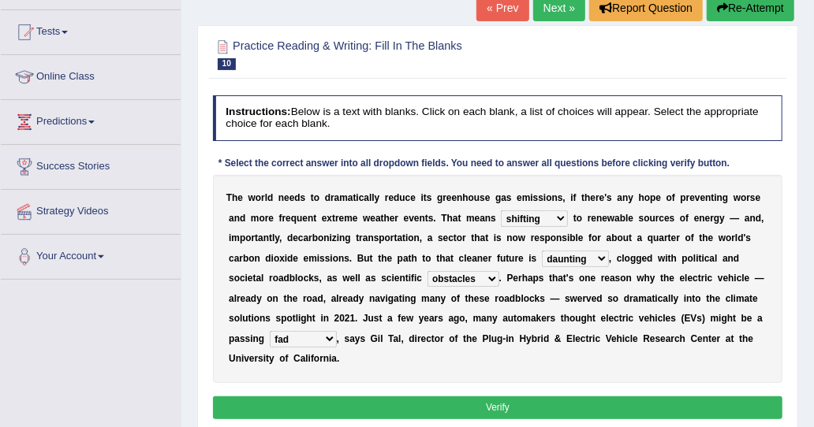
click at [554, 397] on button "Verify" at bounding box center [498, 408] width 570 height 23
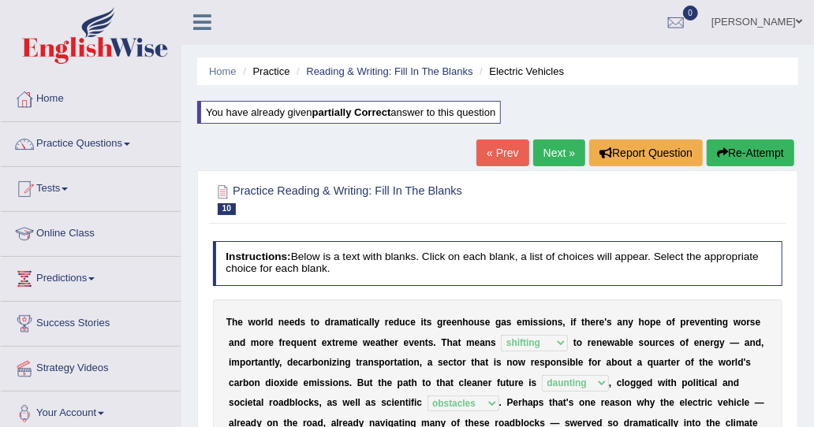
scroll to position [0, 0]
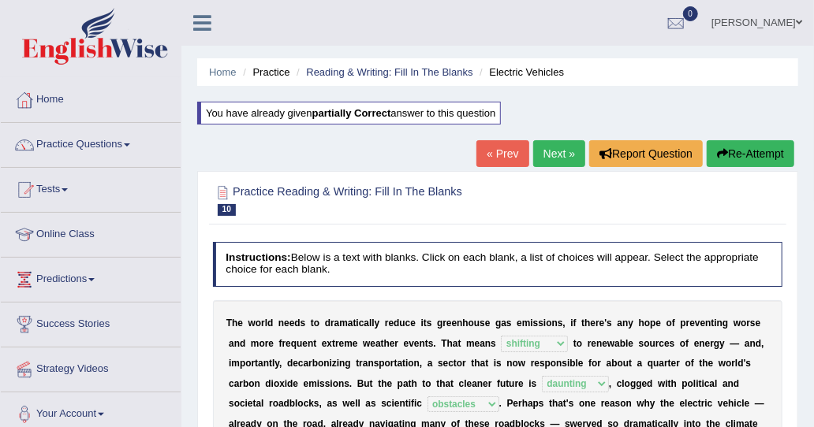
click at [562, 155] on link "Next »" at bounding box center [559, 153] width 52 height 27
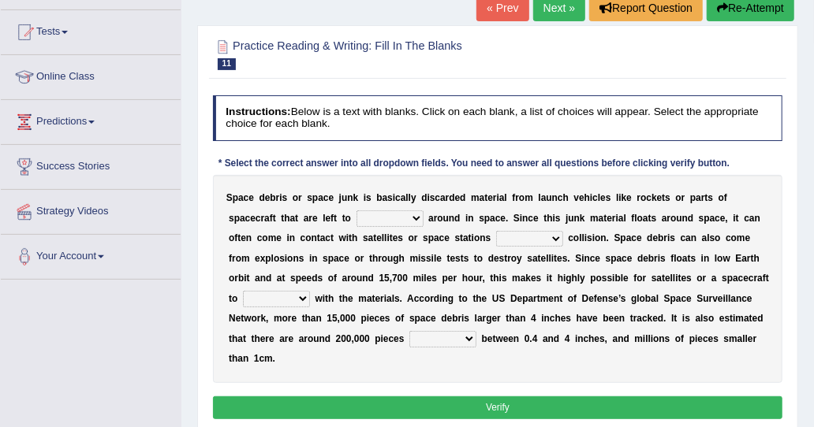
click at [356, 216] on select "twist center roam loll" at bounding box center [389, 219] width 67 height 16
click at [496, 232] on select "risks risk risked risking" at bounding box center [529, 239] width 67 height 16
select select "risking"
click at [496, 231] on select "risks risk risked risking" at bounding box center [529, 239] width 67 height 16
click at [310, 291] on select "collect collate collide collocate" at bounding box center [276, 299] width 67 height 16
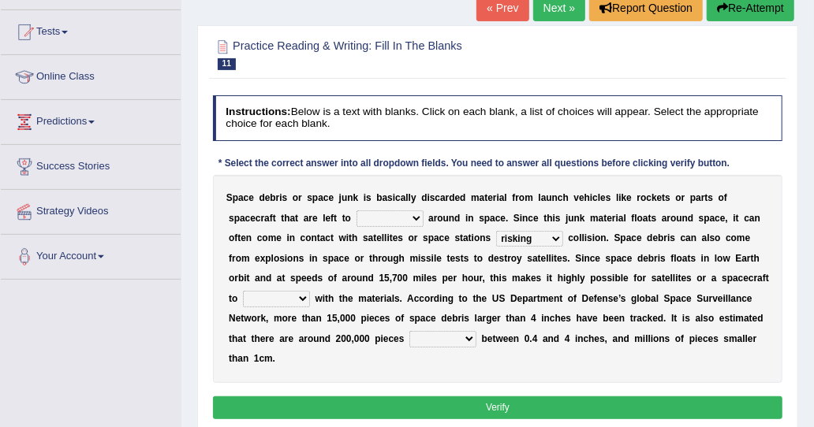
select select "collide"
click at [310, 291] on select "collect collate collide collocate" at bounding box center [276, 299] width 67 height 16
click at [409, 331] on select "sized sizing size sizes" at bounding box center [442, 339] width 67 height 16
select select "sized"
click at [409, 331] on select "sized sizing size sizes" at bounding box center [442, 339] width 67 height 16
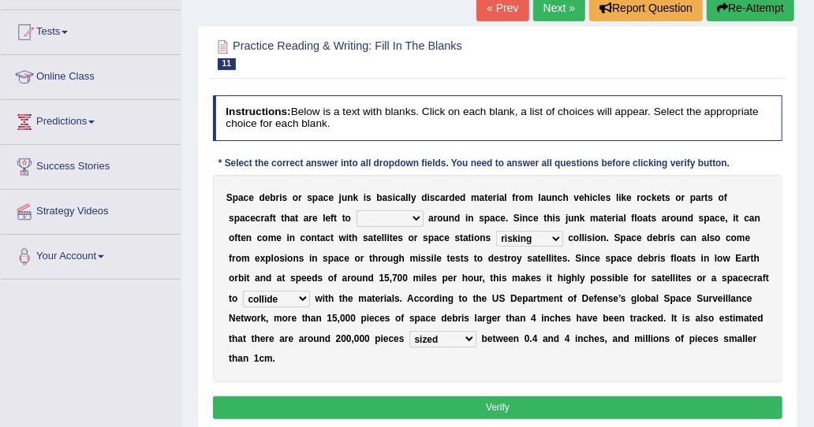
click at [356, 215] on select "twist center roam loll" at bounding box center [389, 219] width 67 height 16
select select "roam"
click at [356, 211] on select "twist center roam loll" at bounding box center [389, 219] width 67 height 16
click at [371, 285] on div "S p a c e d e b r i s o r s p a c e j u n k i s b a s i c a l l y d i s c a r d…" at bounding box center [498, 279] width 570 height 208
click at [554, 397] on button "Verify" at bounding box center [498, 408] width 570 height 23
